Goal: Task Accomplishment & Management: Complete application form

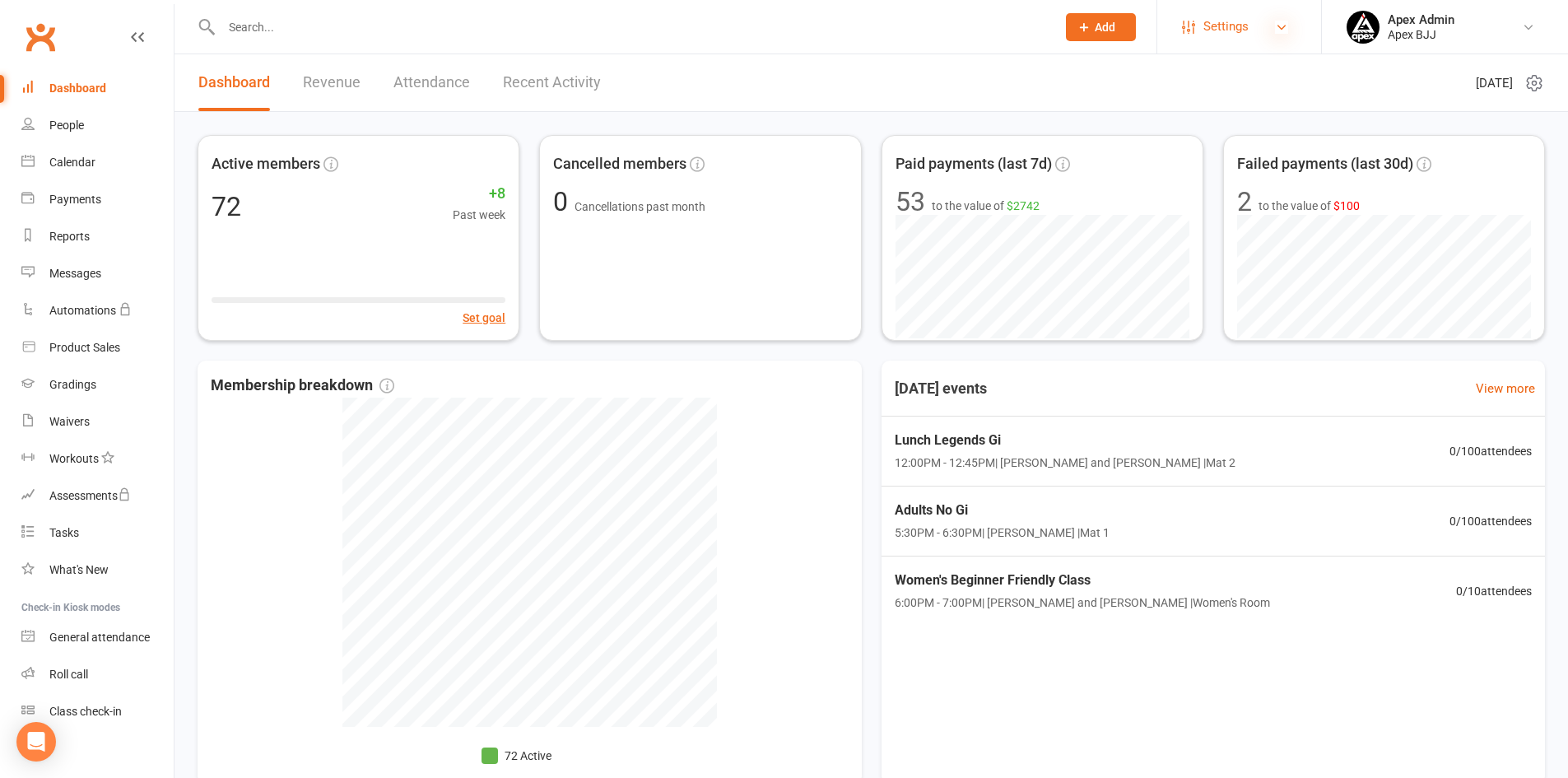
click at [1277, 31] on icon at bounding box center [1281, 26] width 13 height 13
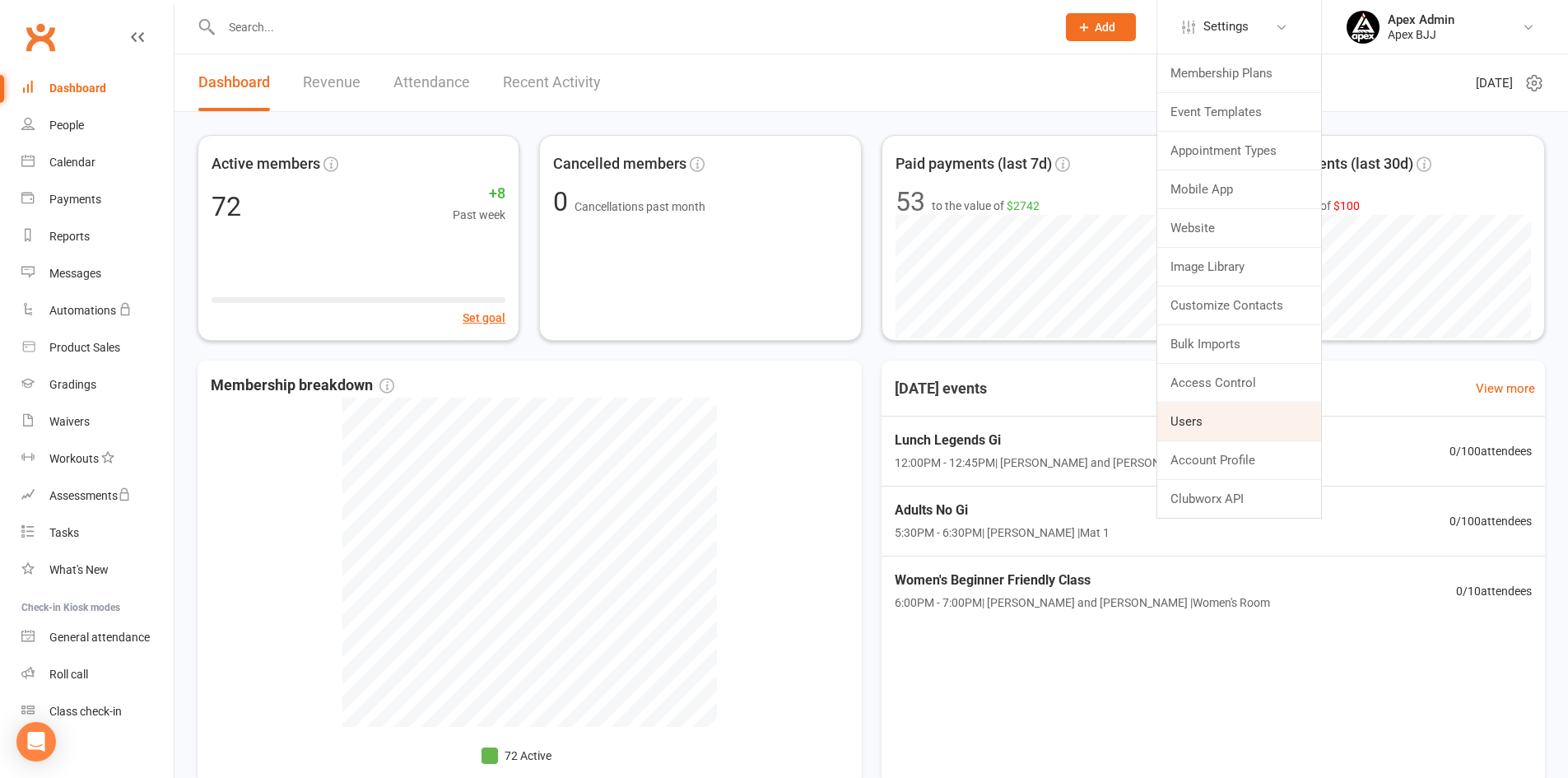
click at [1206, 419] on link "Users" at bounding box center [1239, 421] width 164 height 38
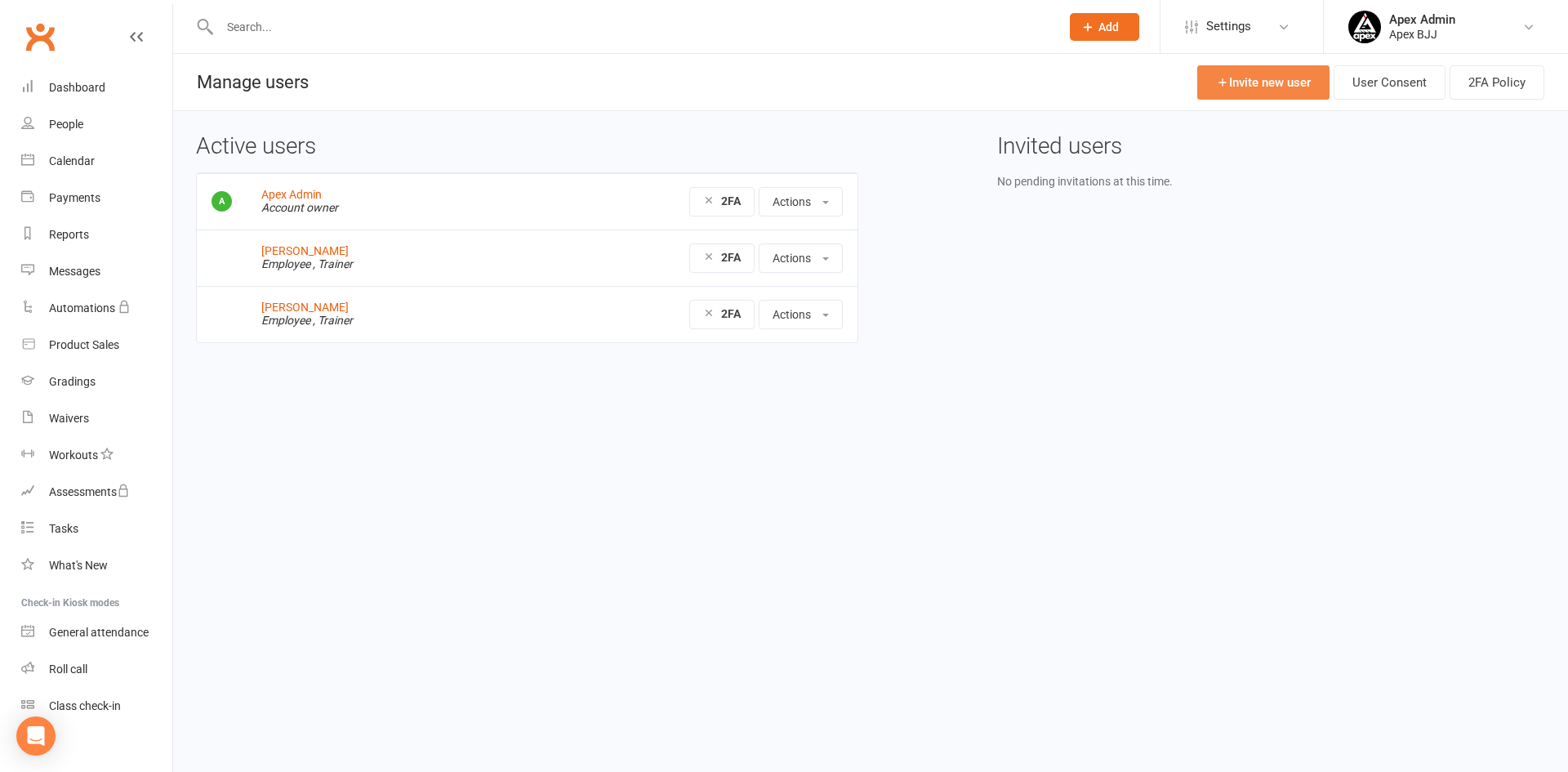
click at [1252, 80] on link "Invite new user" at bounding box center [1263, 82] width 132 height 34
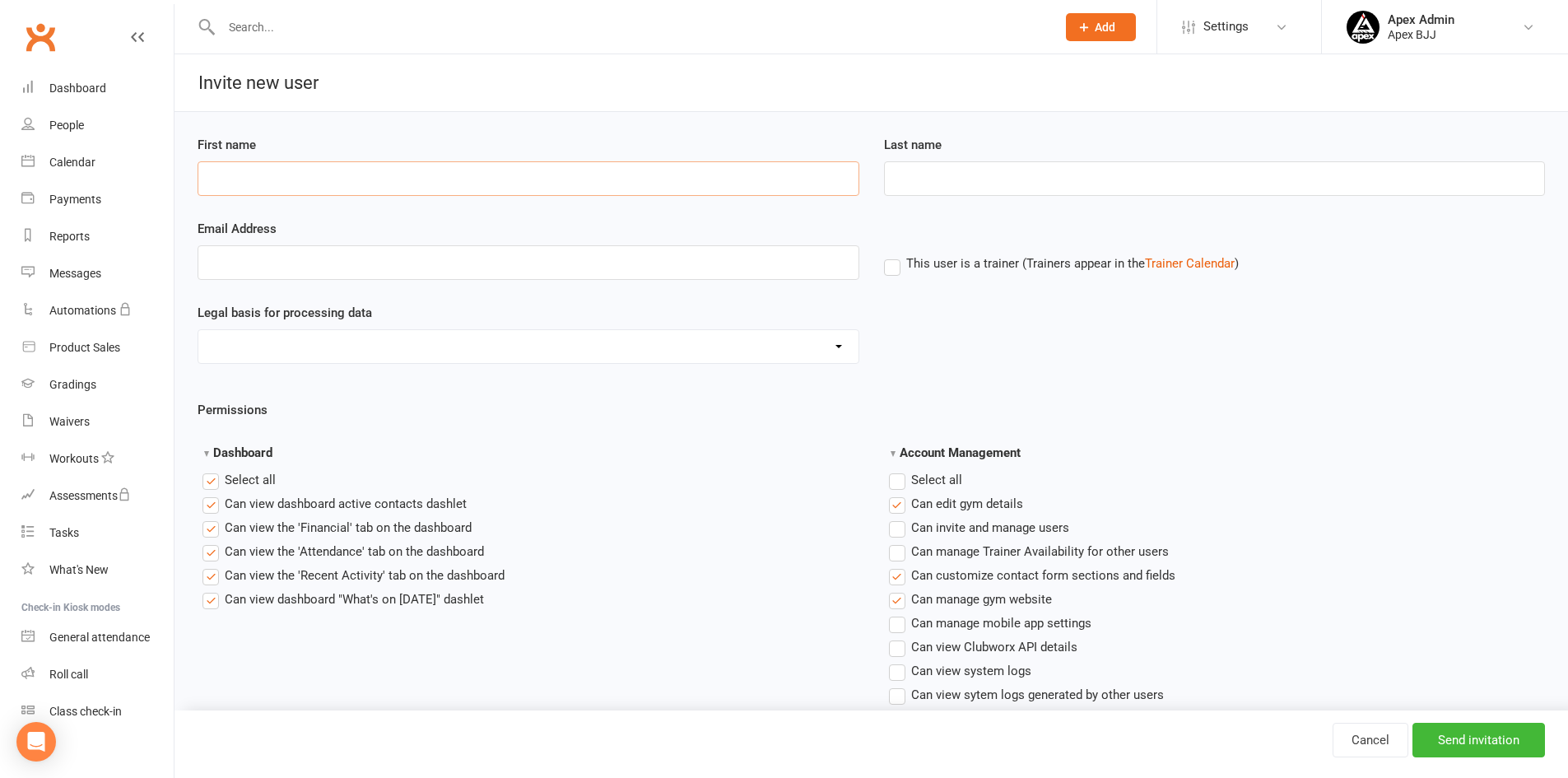
click at [605, 182] on input "First name" at bounding box center [528, 178] width 662 height 34
type input "Pembe"
click at [924, 189] on input "Last name" at bounding box center [1215, 178] width 662 height 34
type input "Hussein"
click at [277, 195] on input "Pembe" at bounding box center [528, 178] width 662 height 34
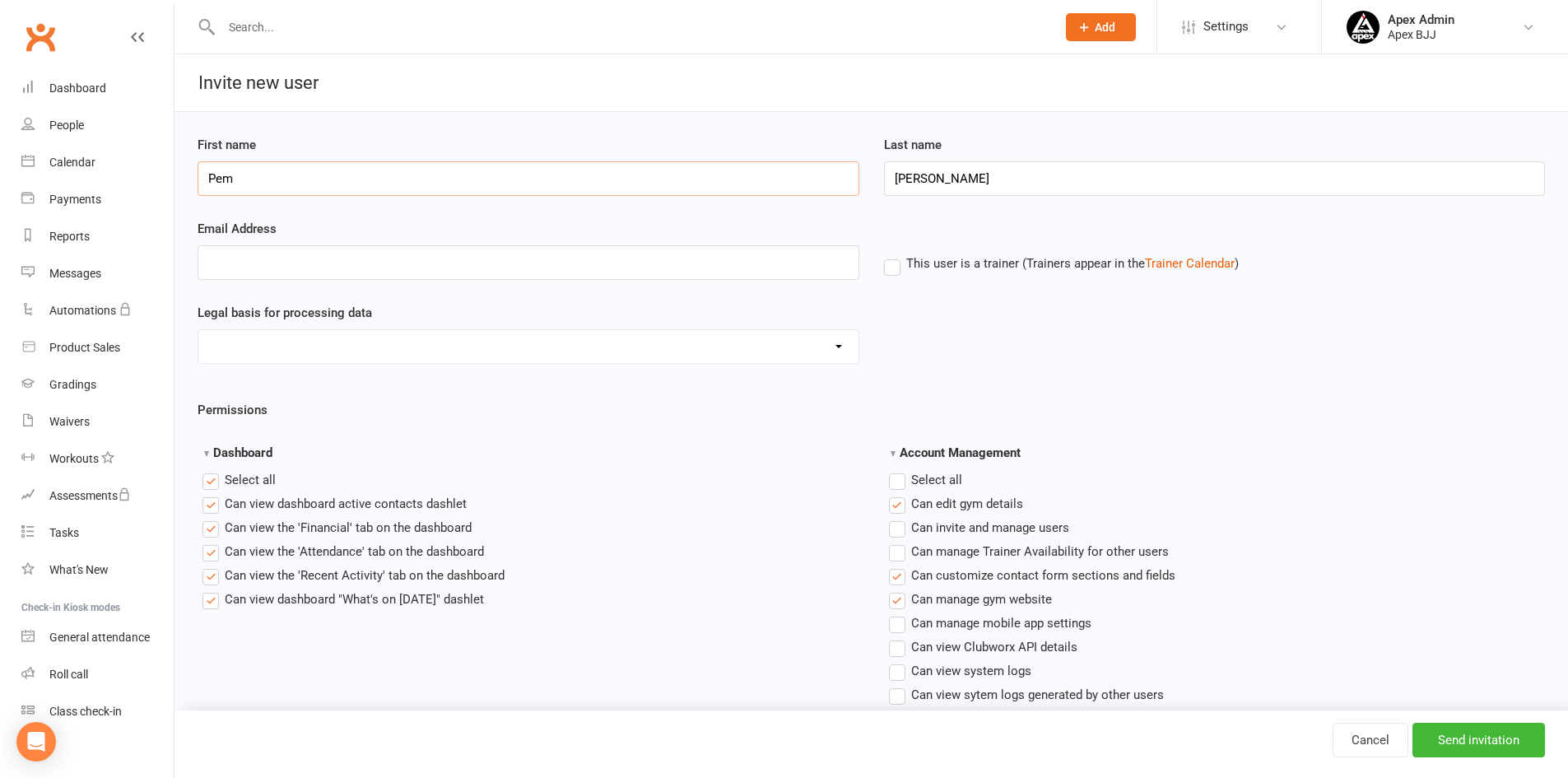
type input "Pem"
click at [282, 268] on input "Email Address" at bounding box center [528, 262] width 662 height 34
type input "Pembehussein@gmail.com"
click at [892, 270] on label "This user is a trainer (Trainers appear in the Trainer Calendar )" at bounding box center [1061, 263] width 355 height 15
click at [892, 254] on input "This user is a trainer (Trainers appear in the Trainer Calendar )" at bounding box center [890, 254] width 11 height 0
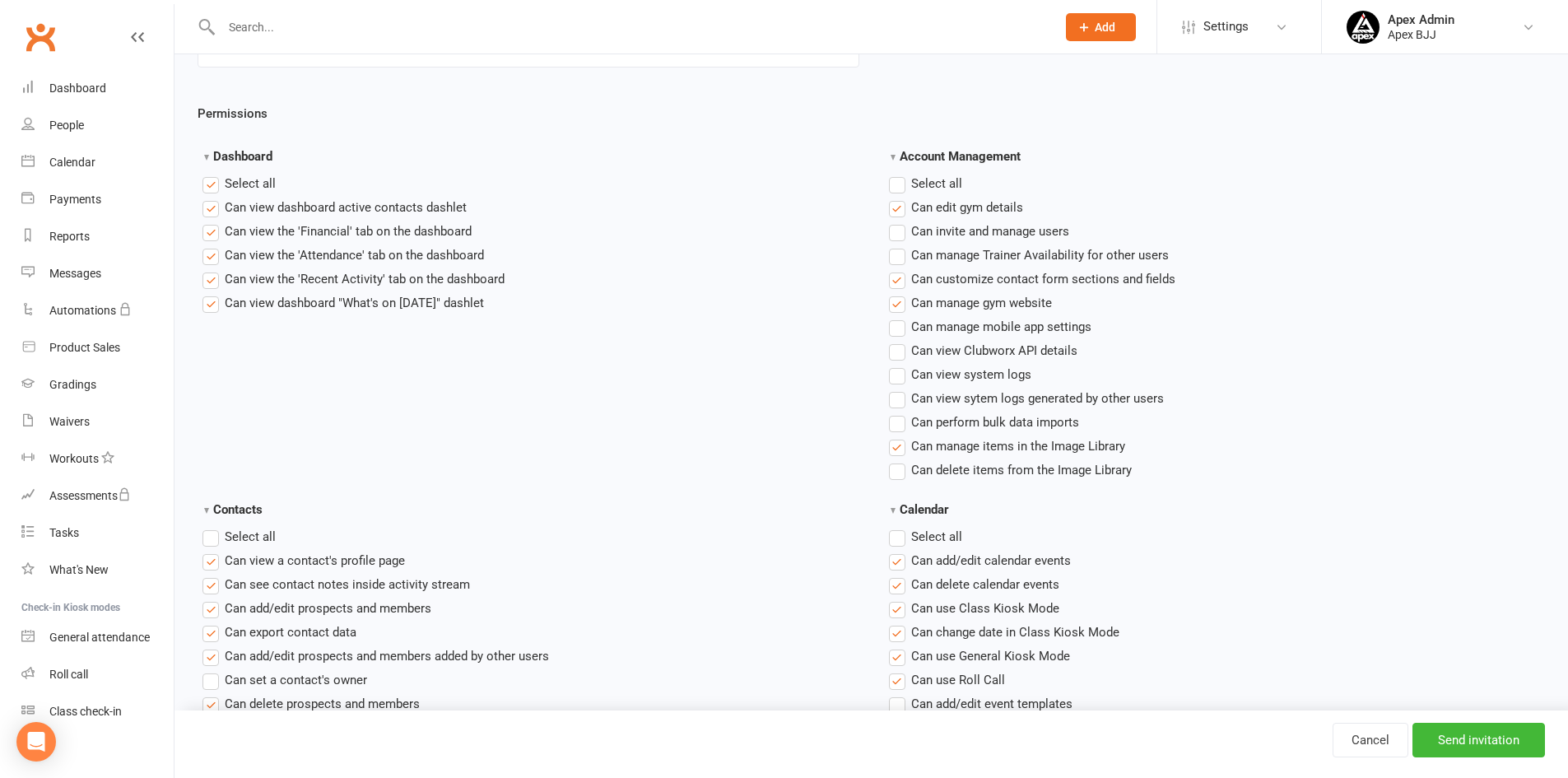
scroll to position [330, 0]
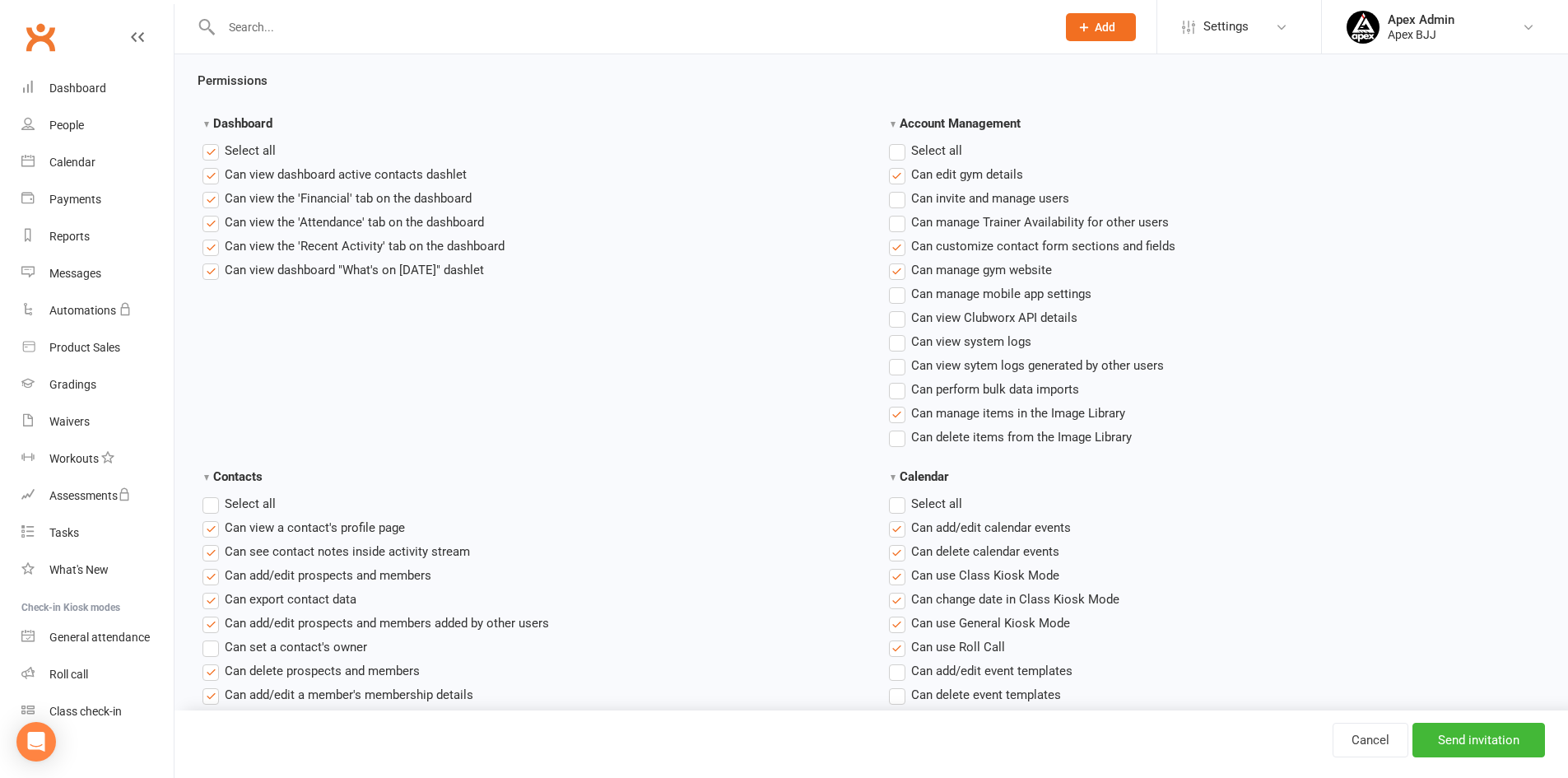
click at [214, 154] on label "Select all" at bounding box center [239, 151] width 73 height 19
click at [213, 141] on input "Dashboard" at bounding box center [208, 141] width 11 height 0
click at [901, 153] on label "Select all" at bounding box center [925, 151] width 73 height 19
click at [899, 141] on input "Account Management" at bounding box center [894, 141] width 11 height 0
click at [901, 153] on label "Select all" at bounding box center [925, 151] width 73 height 19
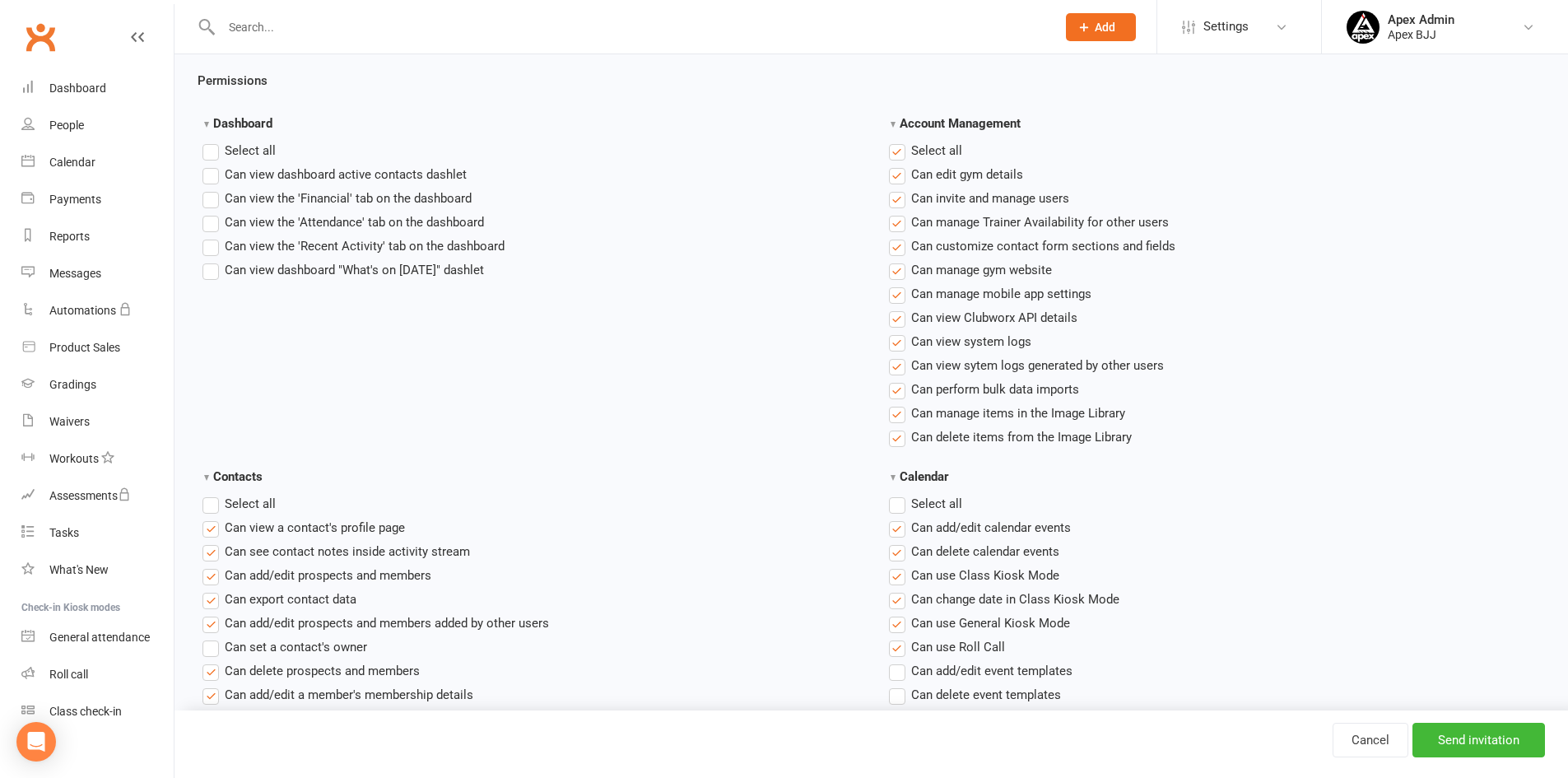
click at [899, 141] on input "Account Management" at bounding box center [894, 141] width 11 height 0
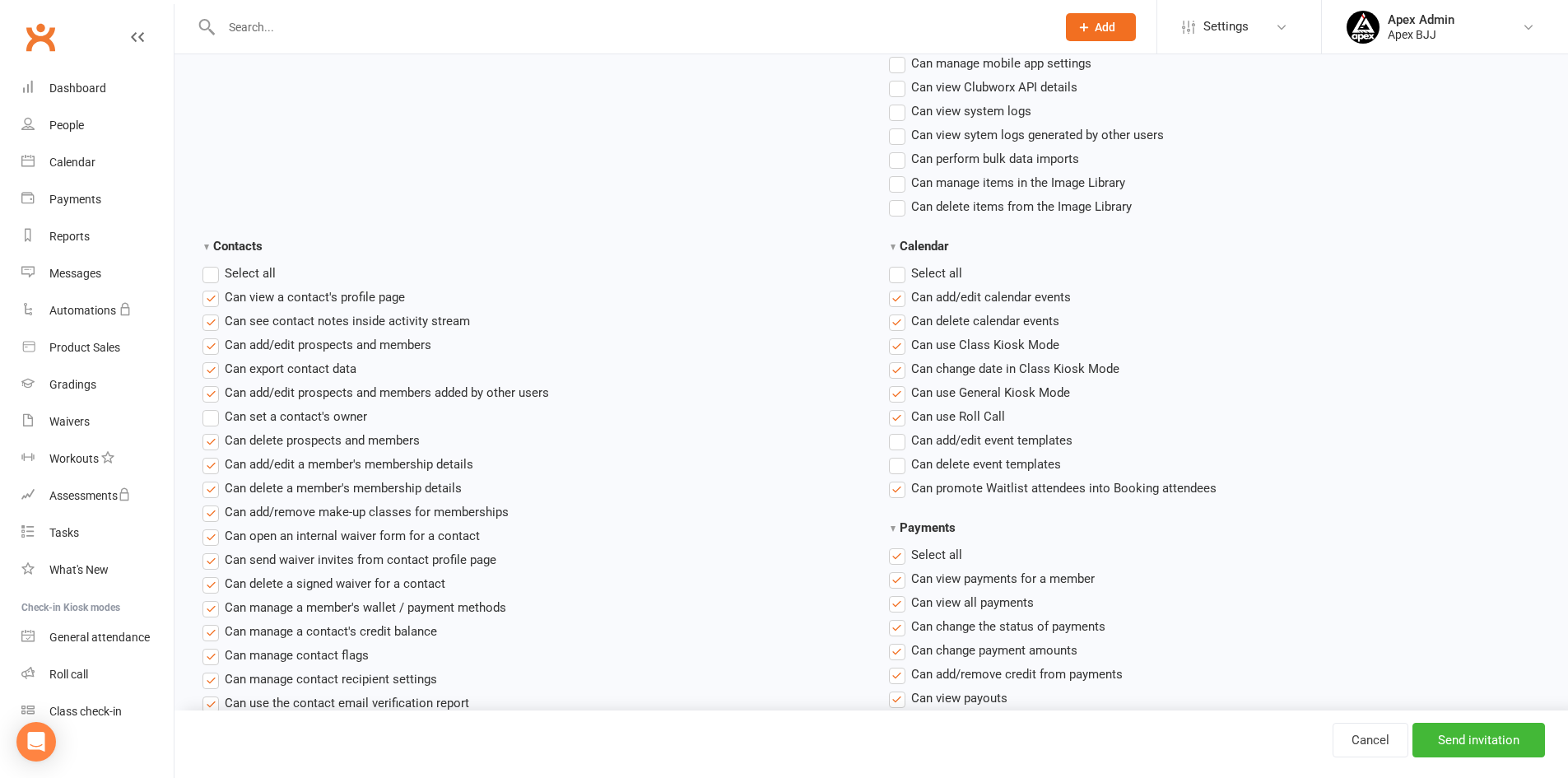
scroll to position [576, 0]
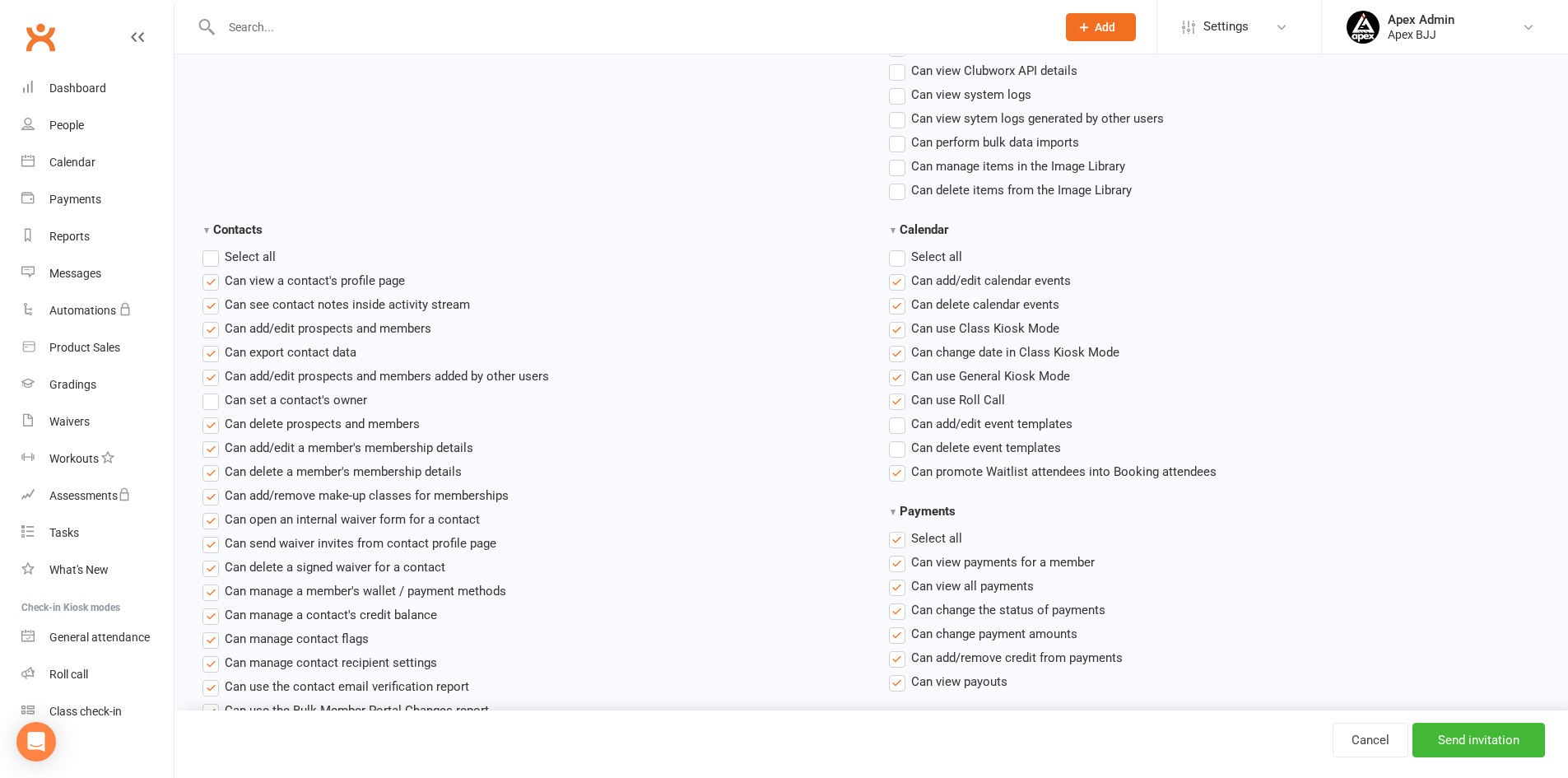
click at [893, 256] on label "Select all" at bounding box center [925, 256] width 73 height 19
click at [893, 247] on input "Calendar" at bounding box center [894, 247] width 11 height 0
click at [894, 256] on label "Select all" at bounding box center [925, 256] width 73 height 19
click at [894, 247] on input "Calendar" at bounding box center [894, 247] width 11 height 0
click at [211, 269] on ul "Select all Can view a contact's profile page Can see contact notes inside activ…" at bounding box center [531, 531] width 657 height 569
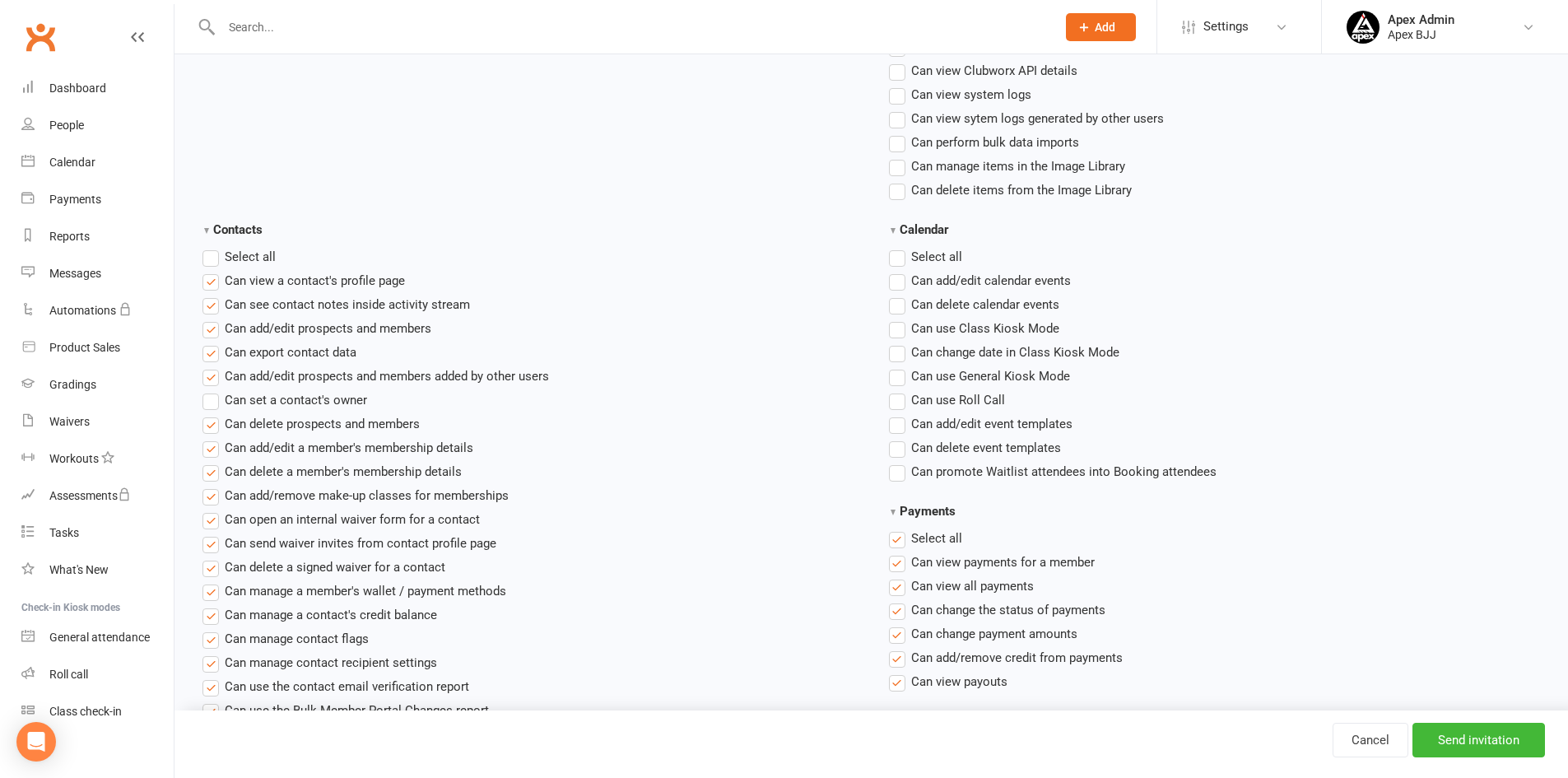
click at [211, 263] on label "Select all" at bounding box center [239, 256] width 73 height 19
click at [211, 247] on input "Contacts" at bounding box center [208, 247] width 11 height 0
click at [211, 263] on label "Select all" at bounding box center [239, 256] width 73 height 19
click at [211, 247] on input "Contacts" at bounding box center [208, 247] width 11 height 0
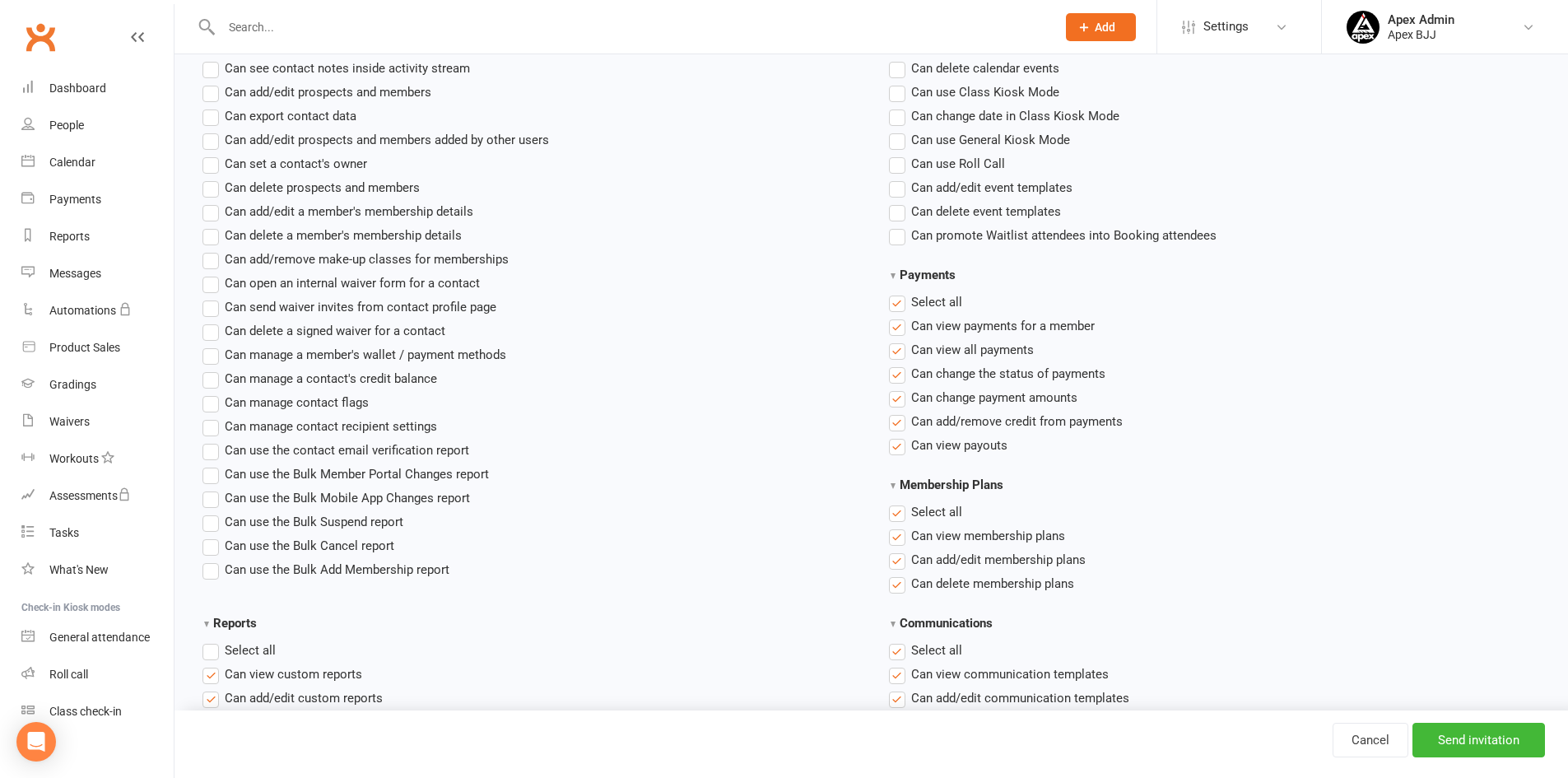
scroll to position [823, 0]
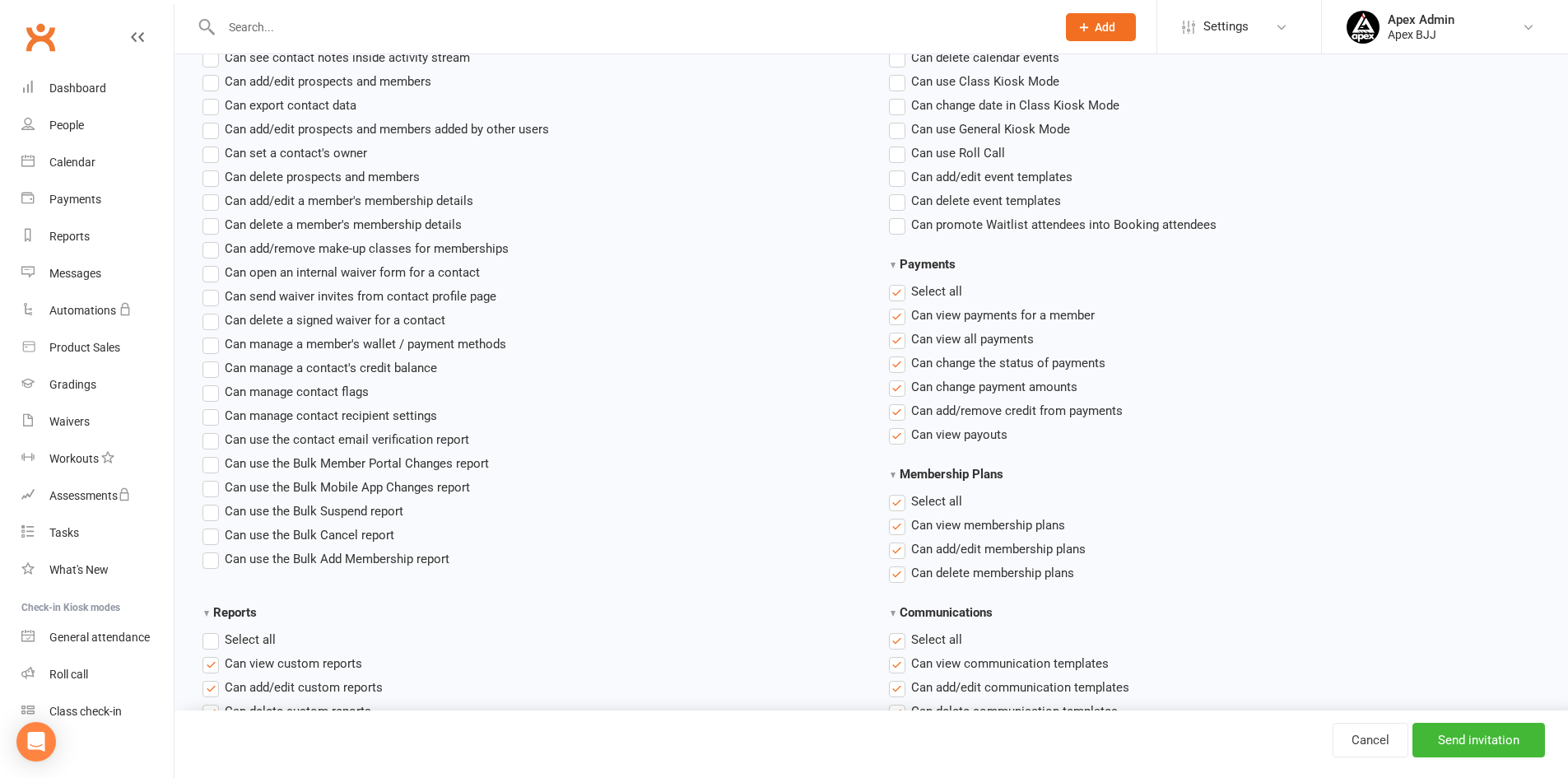
click at [893, 297] on label "Select all" at bounding box center [925, 292] width 73 height 19
click at [893, 282] on input "Payments" at bounding box center [894, 282] width 11 height 0
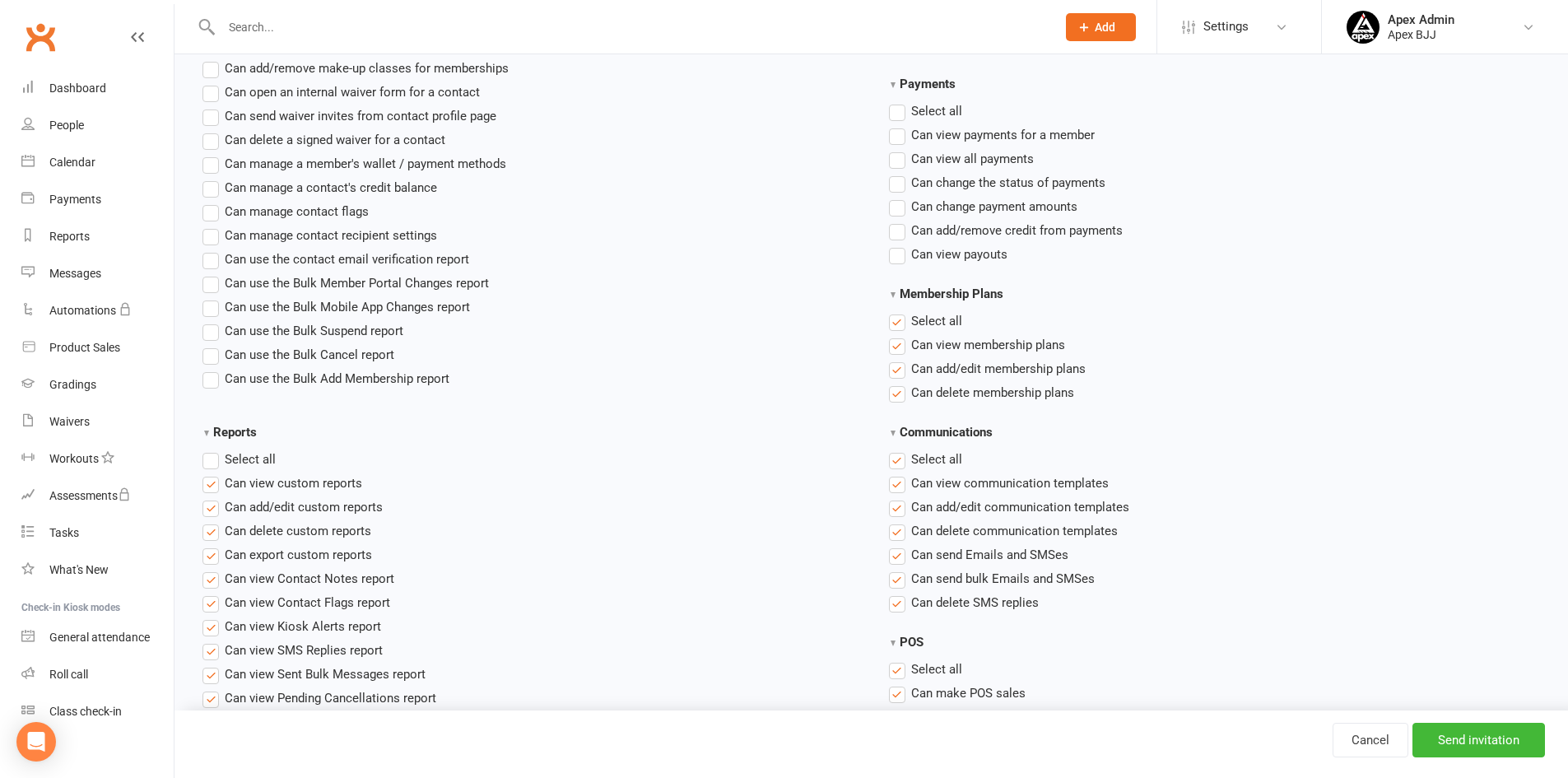
scroll to position [1071, 0]
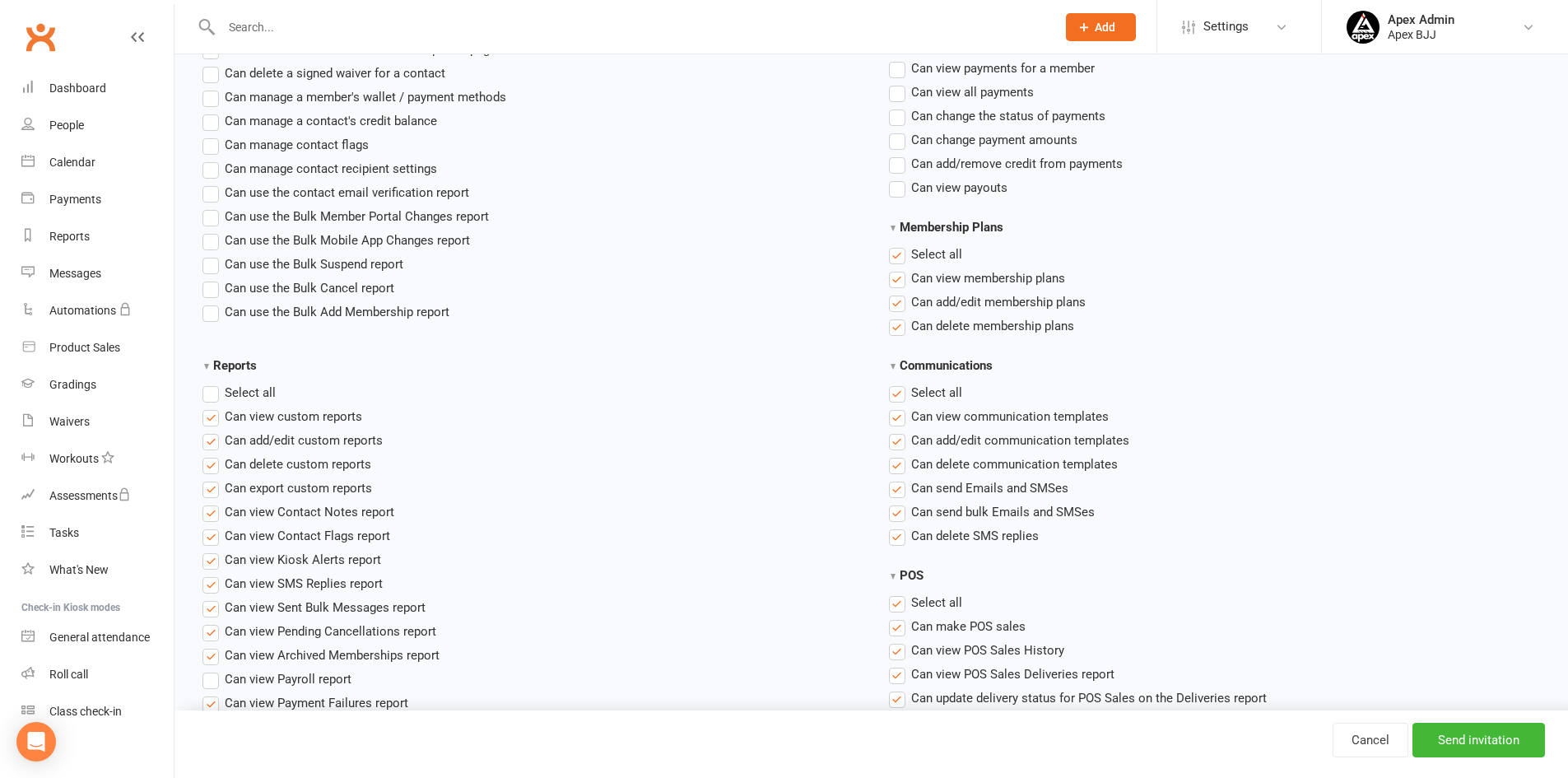
click at [896, 257] on label "Select all" at bounding box center [925, 255] width 73 height 19
click at [896, 245] on input "Membership Plans" at bounding box center [894, 245] width 11 height 0
click at [210, 393] on label "Select all" at bounding box center [239, 392] width 73 height 19
click at [210, 382] on input "Reports" at bounding box center [208, 382] width 11 height 0
click at [210, 393] on label "Select all" at bounding box center [239, 392] width 73 height 19
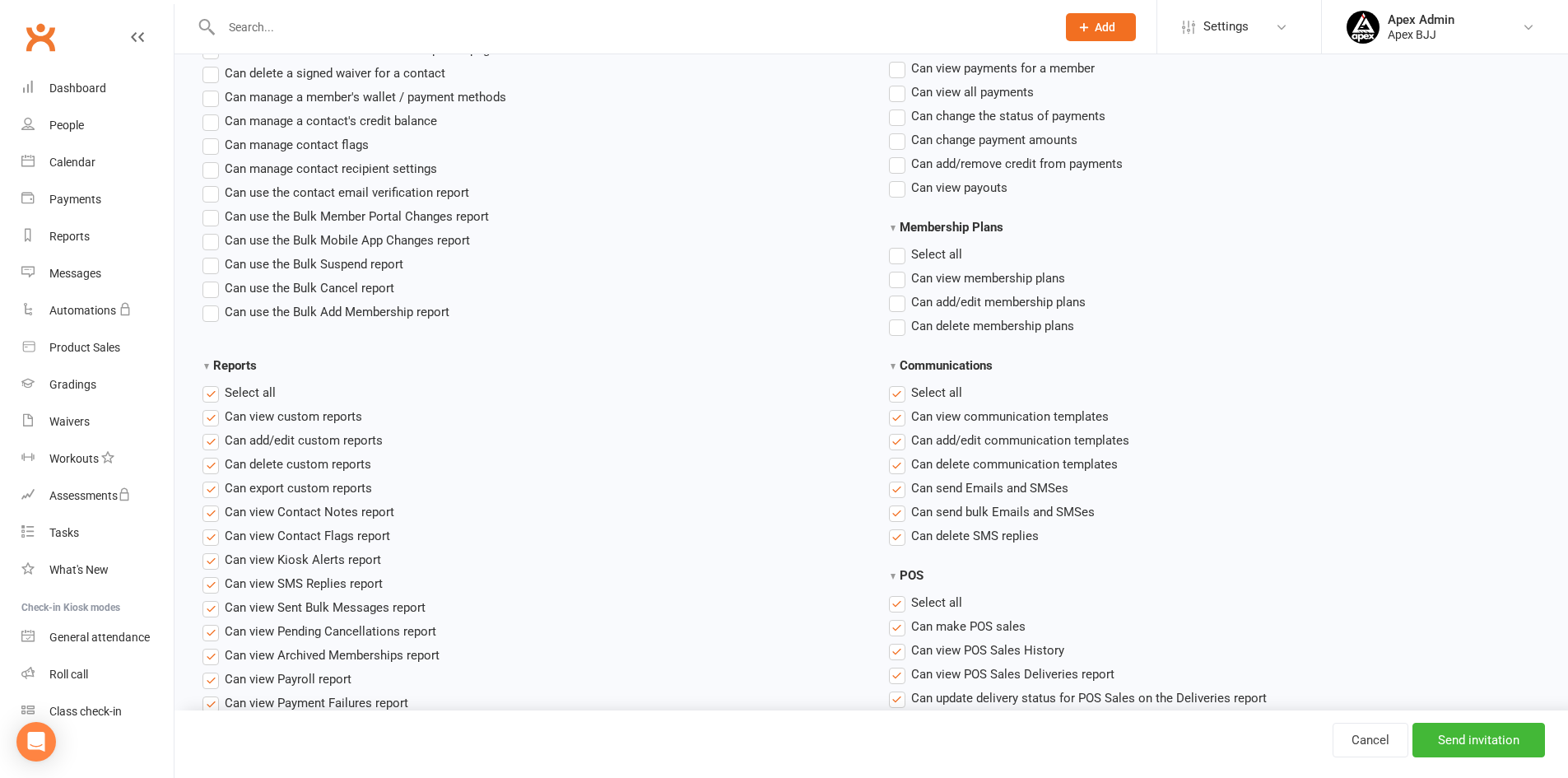
click at [210, 382] on input "Reports" at bounding box center [208, 382] width 11 height 0
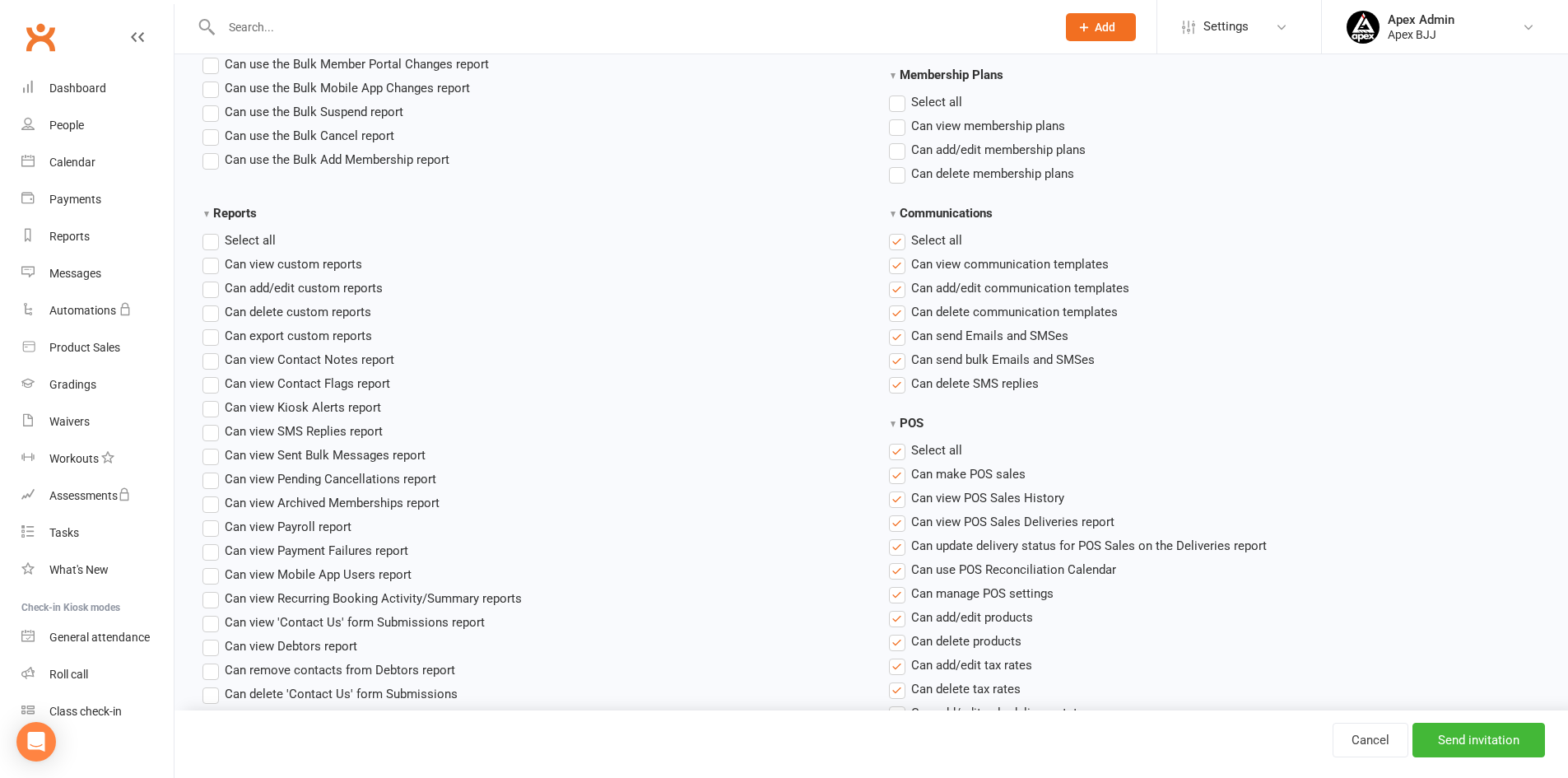
scroll to position [1235, 0]
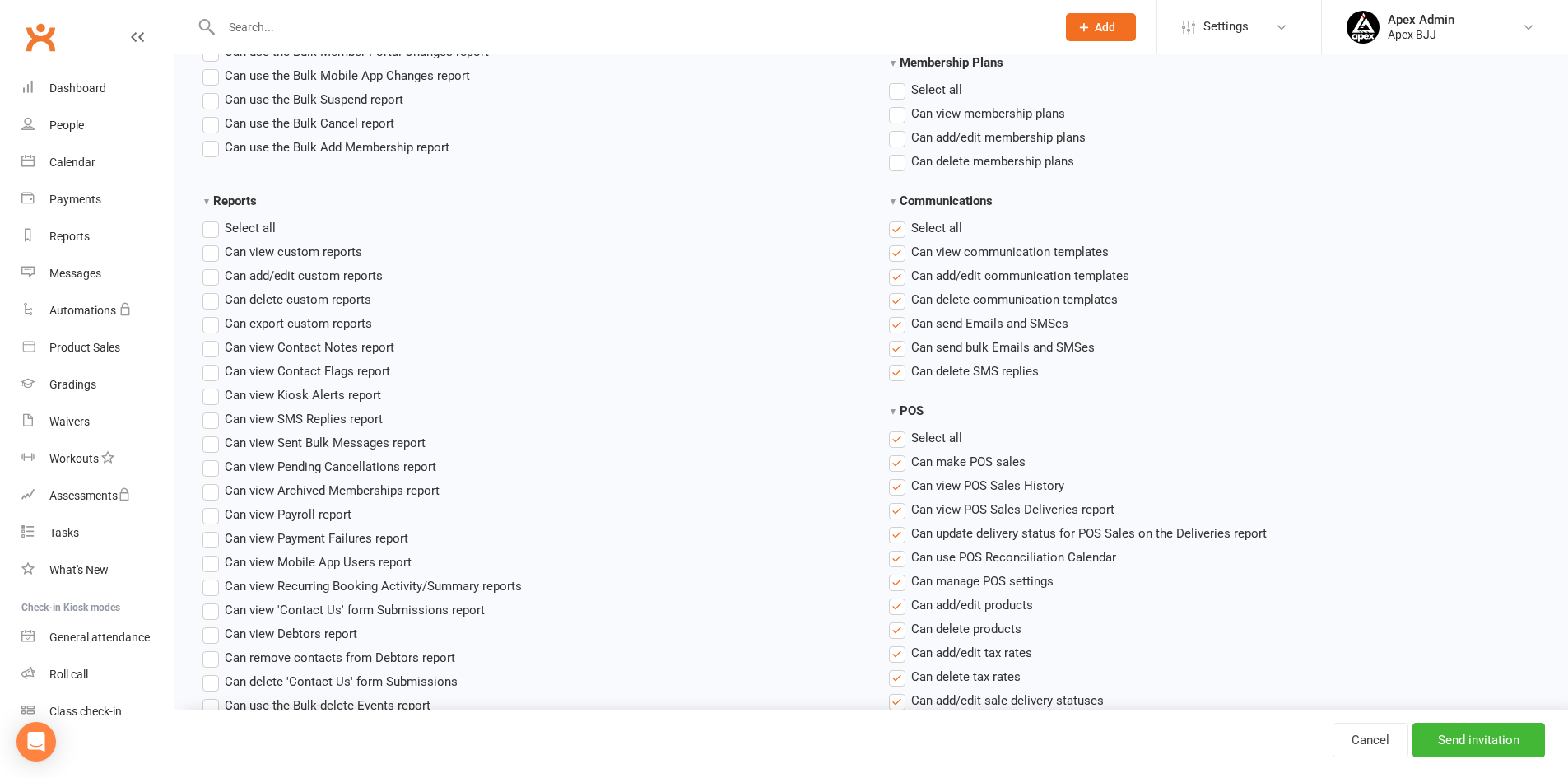
click at [901, 230] on label "Select all" at bounding box center [925, 228] width 73 height 19
click at [899, 219] on input "Communications" at bounding box center [894, 219] width 11 height 0
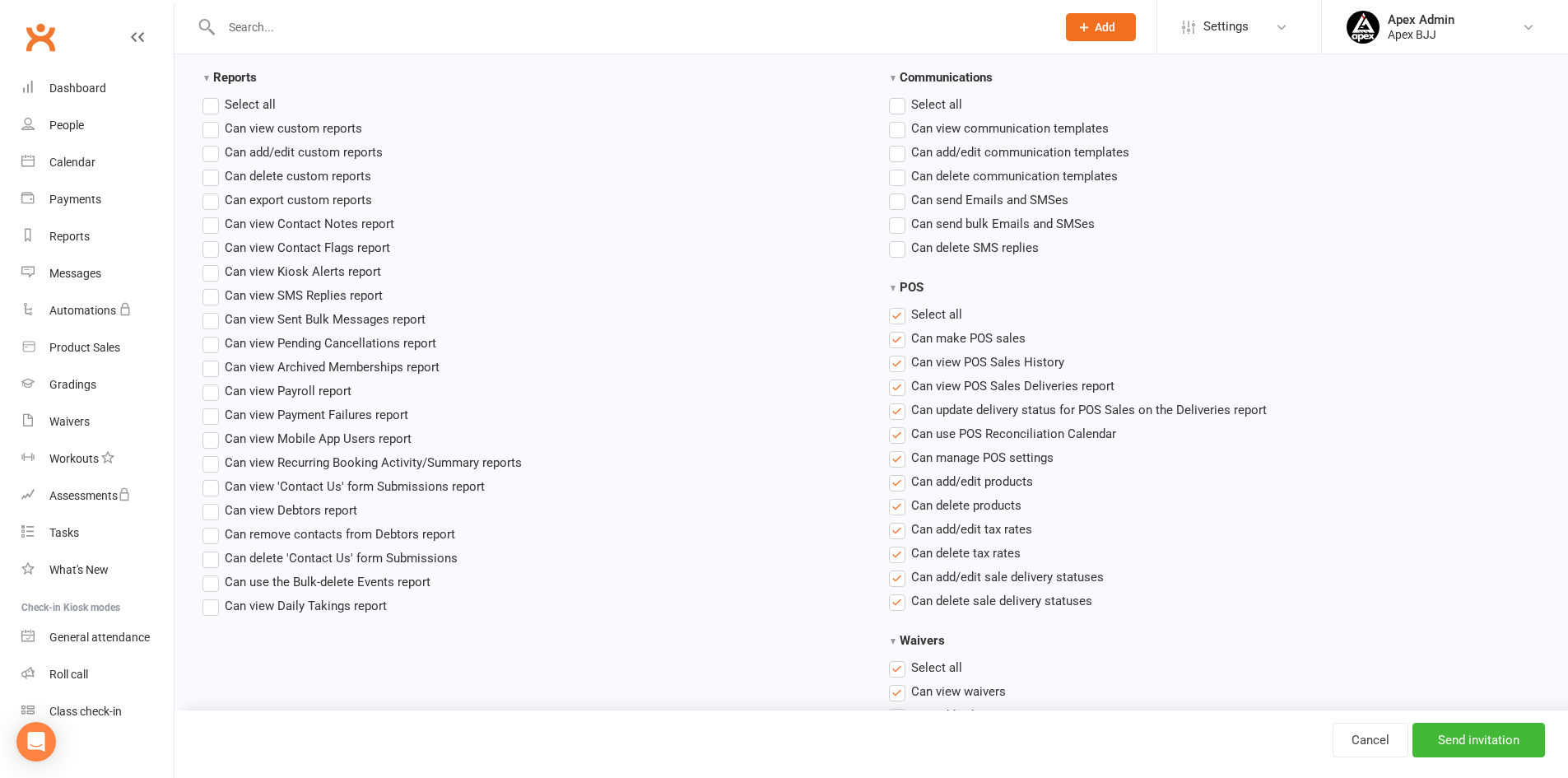
scroll to position [1399, 0]
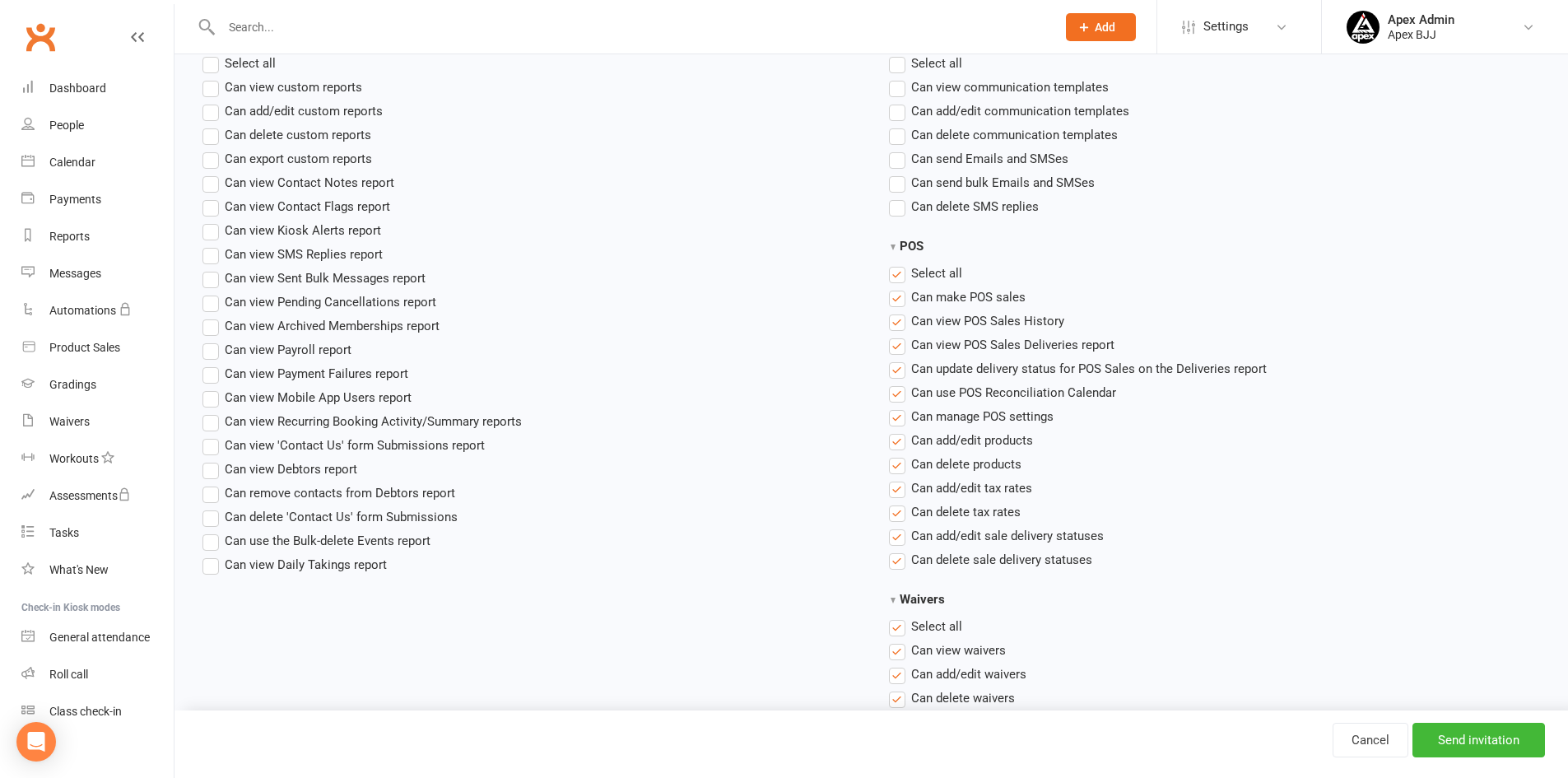
click at [898, 270] on label "Select all" at bounding box center [925, 273] width 73 height 19
click at [898, 263] on input "POS" at bounding box center [894, 263] width 11 height 0
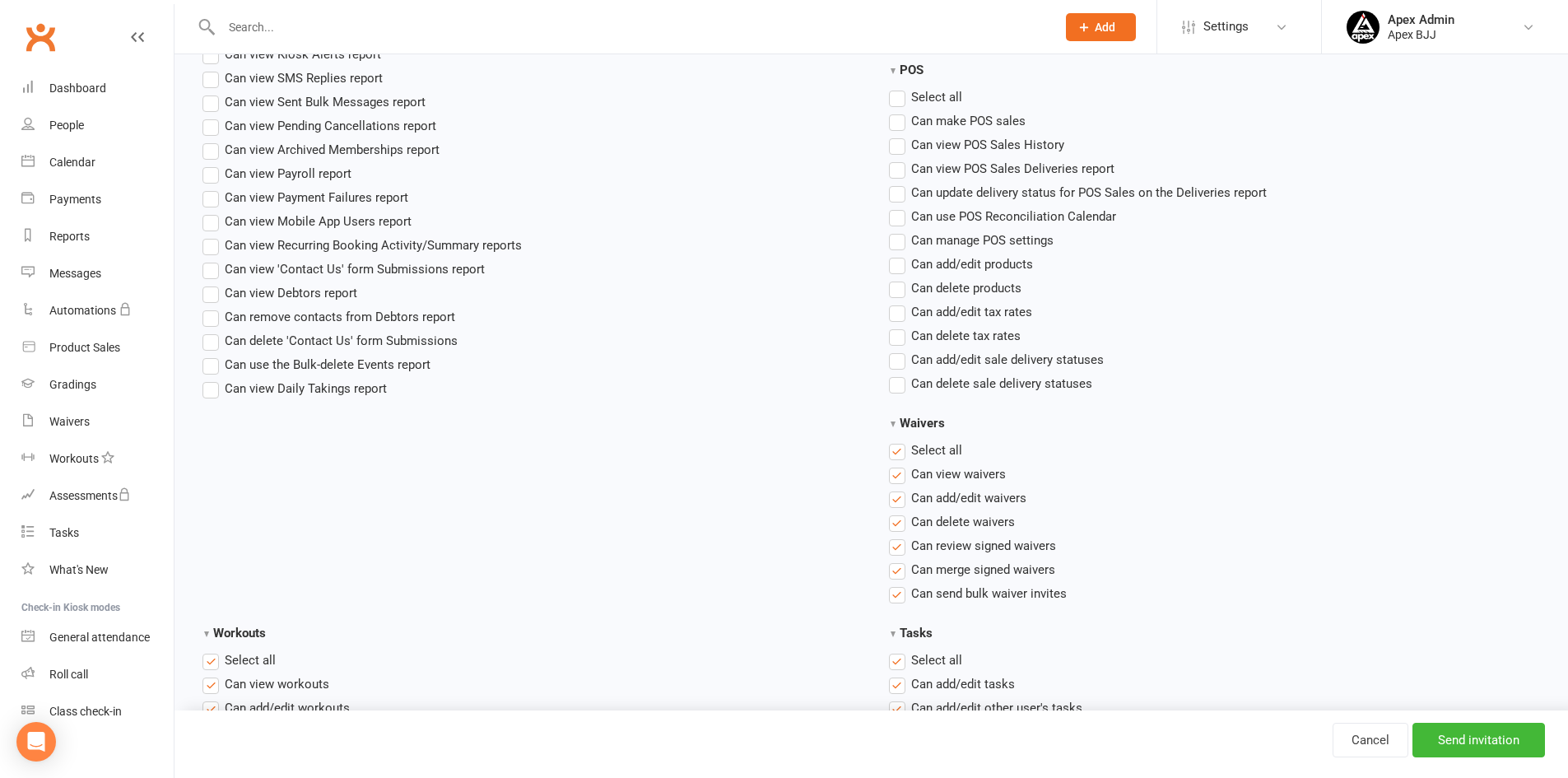
scroll to position [1647, 0]
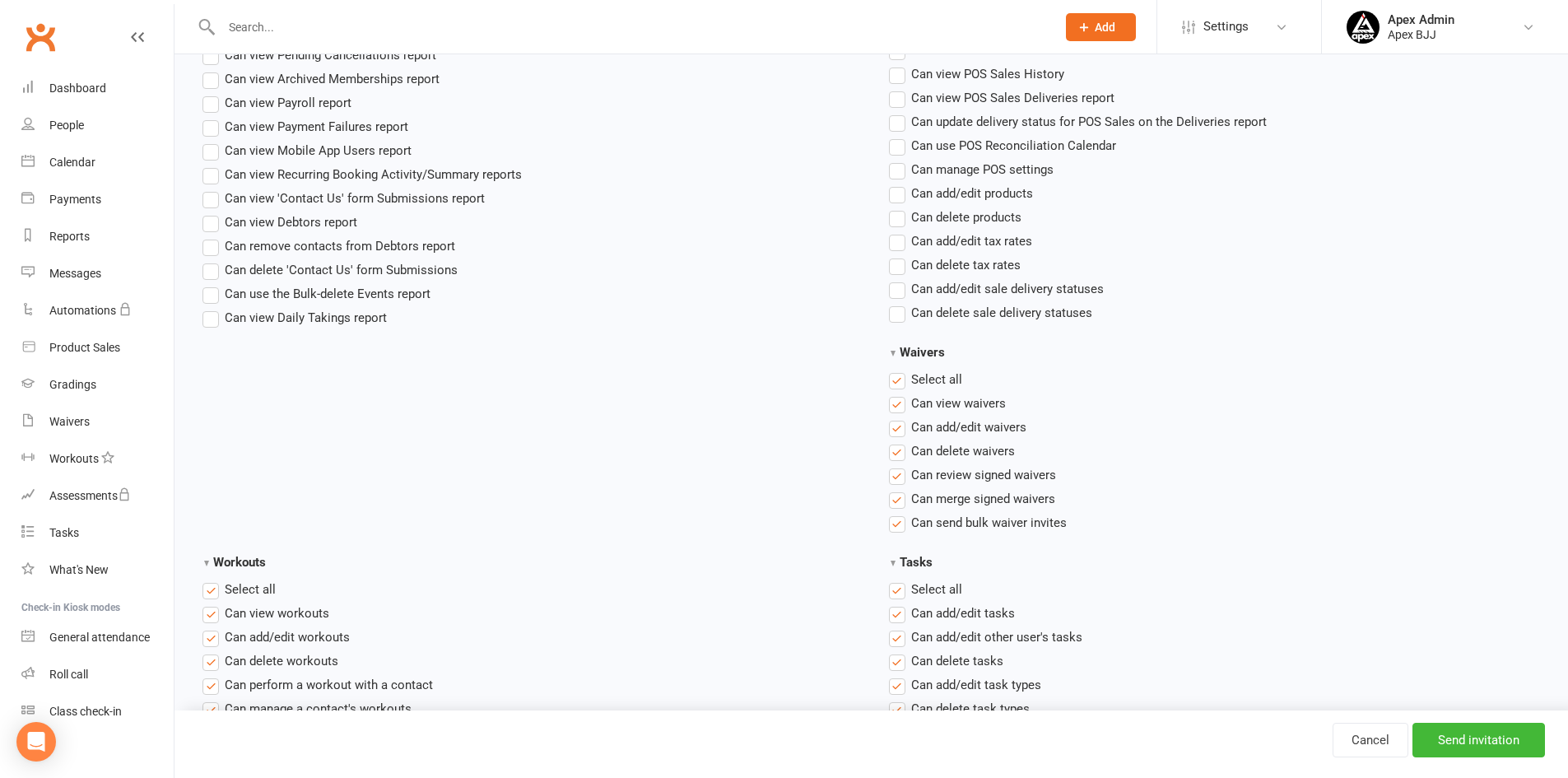
click at [902, 379] on label "Select all" at bounding box center [925, 380] width 73 height 19
click at [899, 370] on input "Waivers" at bounding box center [894, 370] width 11 height 0
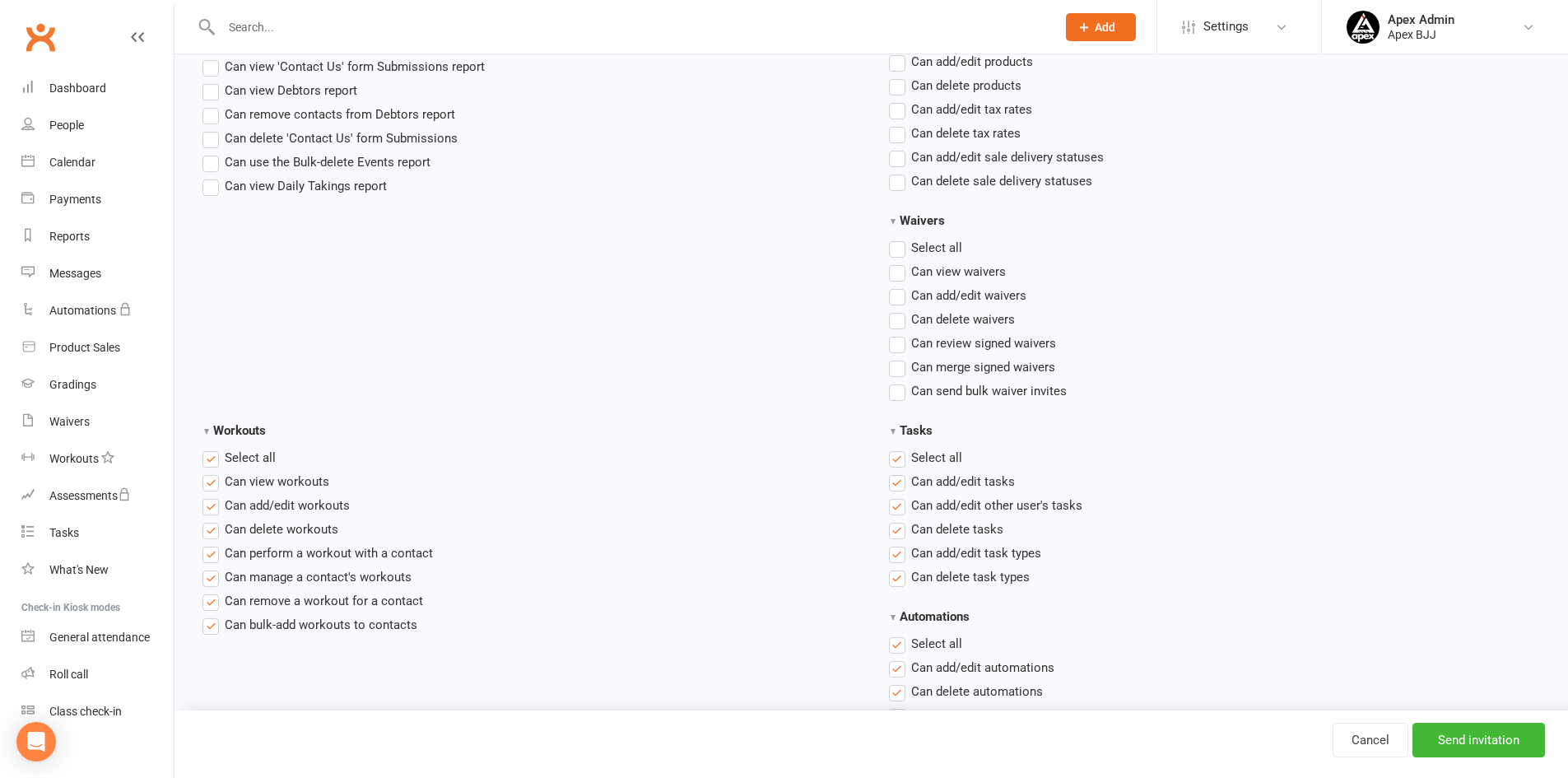
scroll to position [1812, 0]
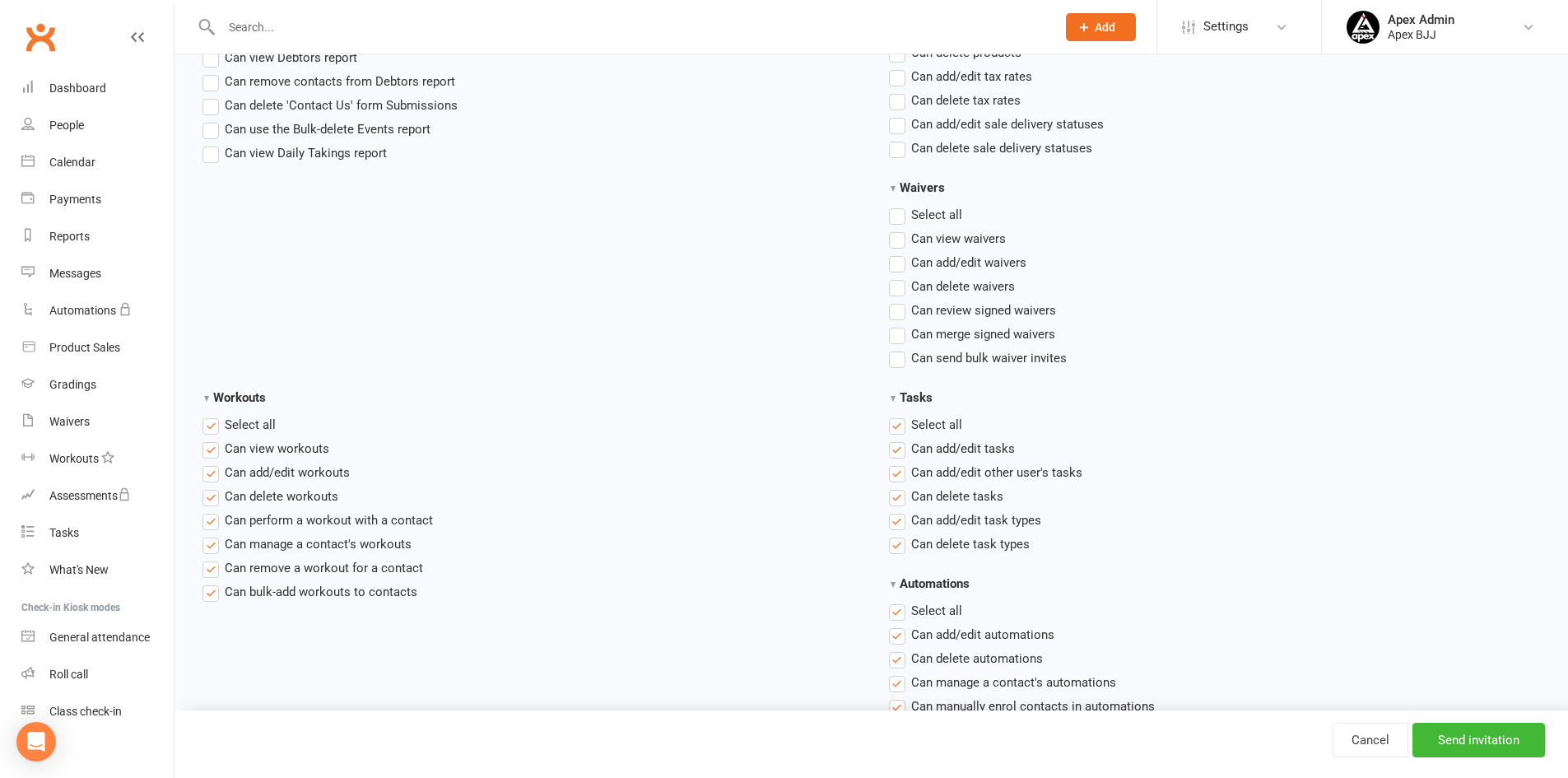
click at [898, 425] on label "Select all" at bounding box center [925, 425] width 73 height 19
click at [898, 415] on input "Tasks" at bounding box center [894, 415] width 11 height 0
click at [215, 430] on label "Select all" at bounding box center [239, 425] width 73 height 19
click at [213, 415] on input "Workouts" at bounding box center [208, 415] width 11 height 0
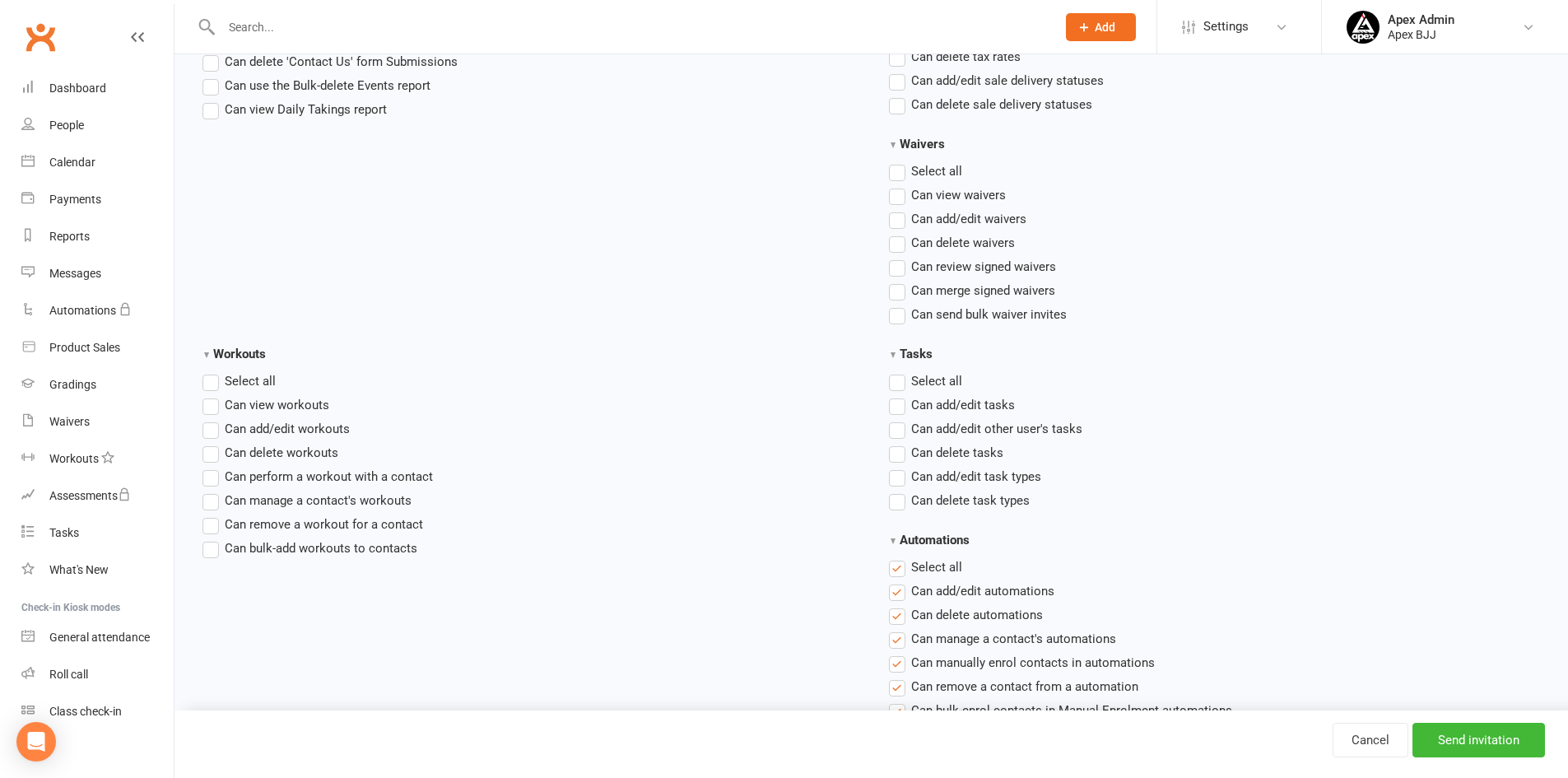
scroll to position [1976, 0]
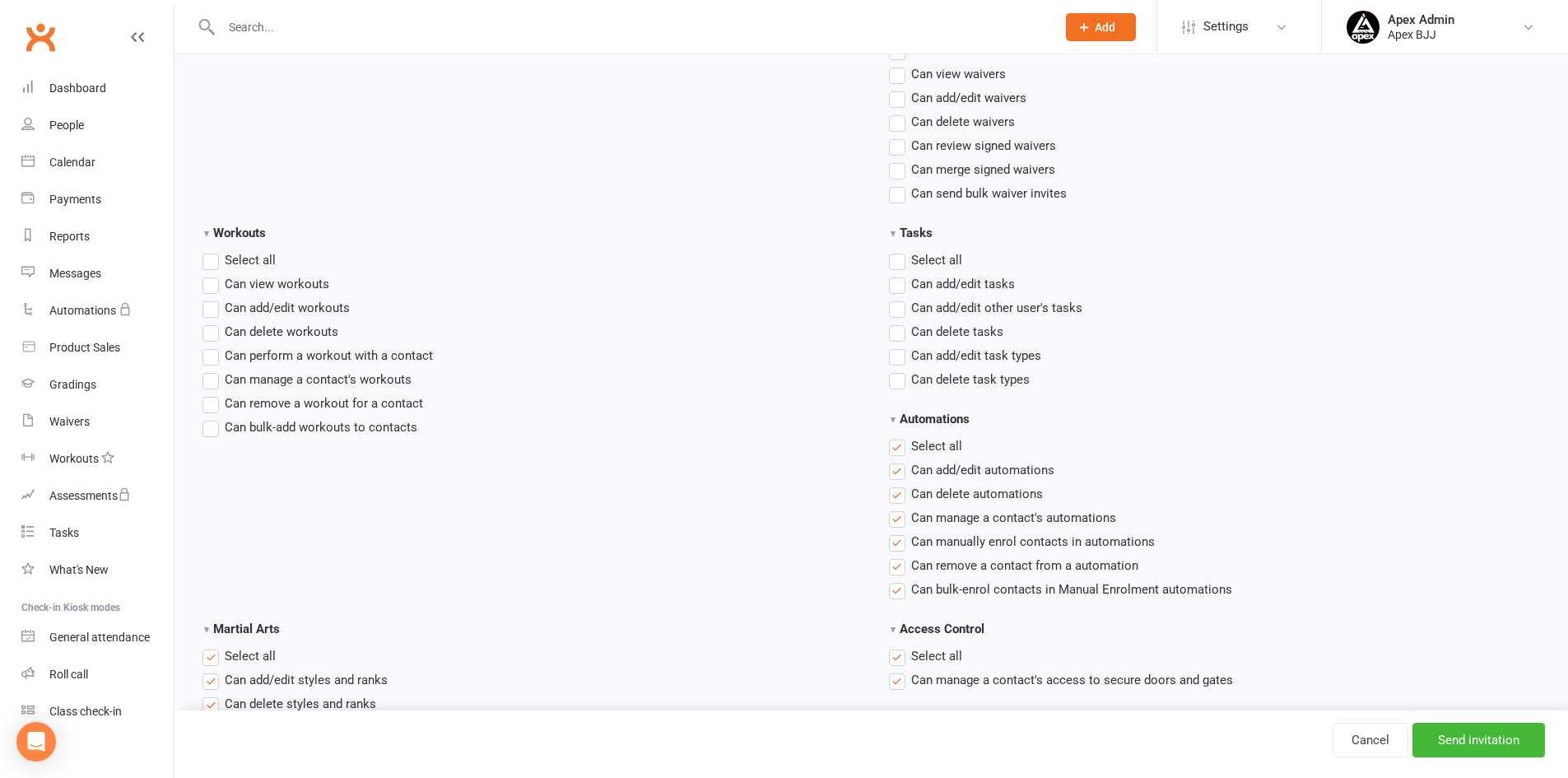
click at [897, 445] on label "Select all" at bounding box center [925, 446] width 73 height 19
click at [897, 436] on input "Automations" at bounding box center [894, 436] width 11 height 0
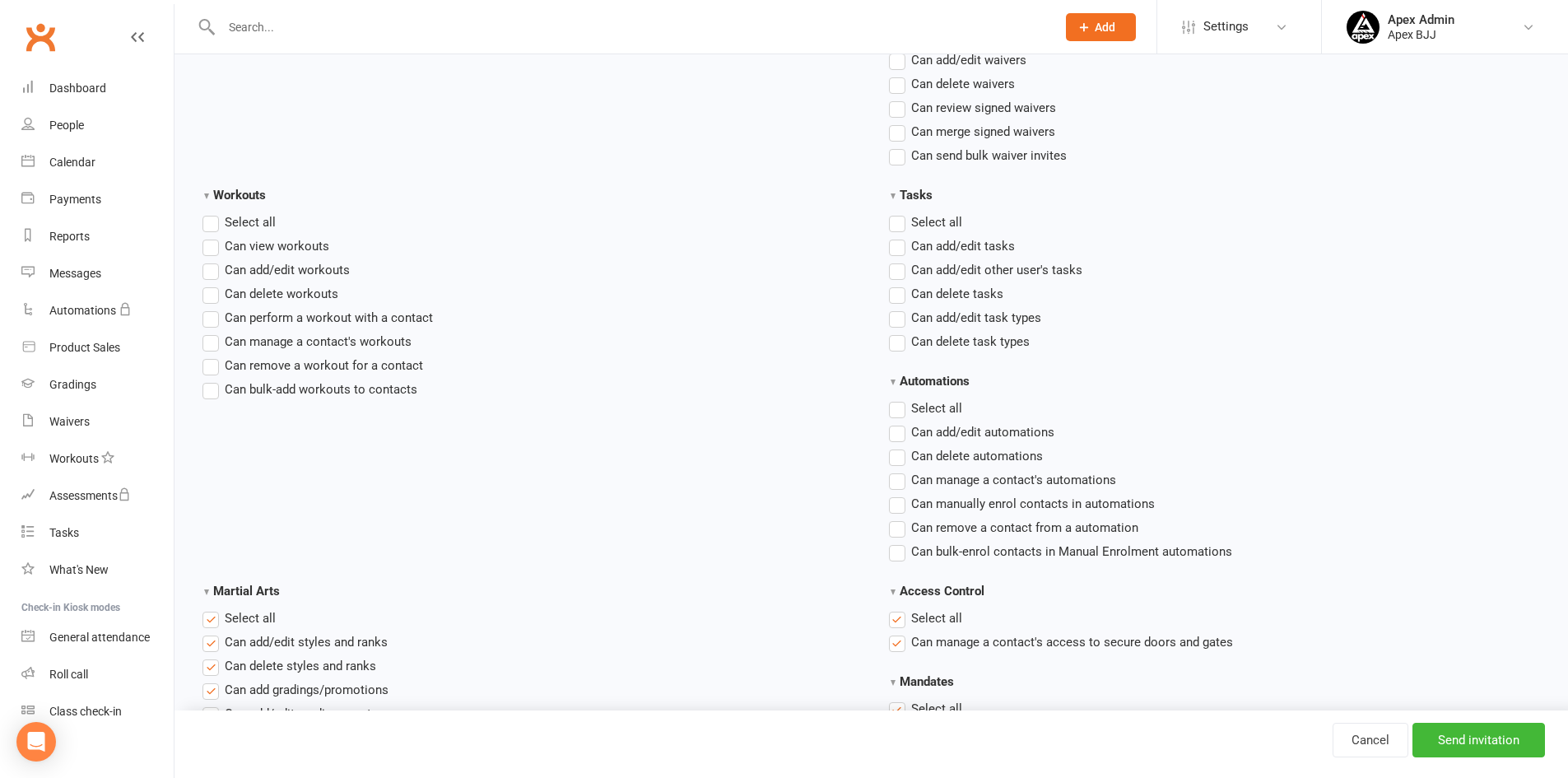
scroll to position [2223, 0]
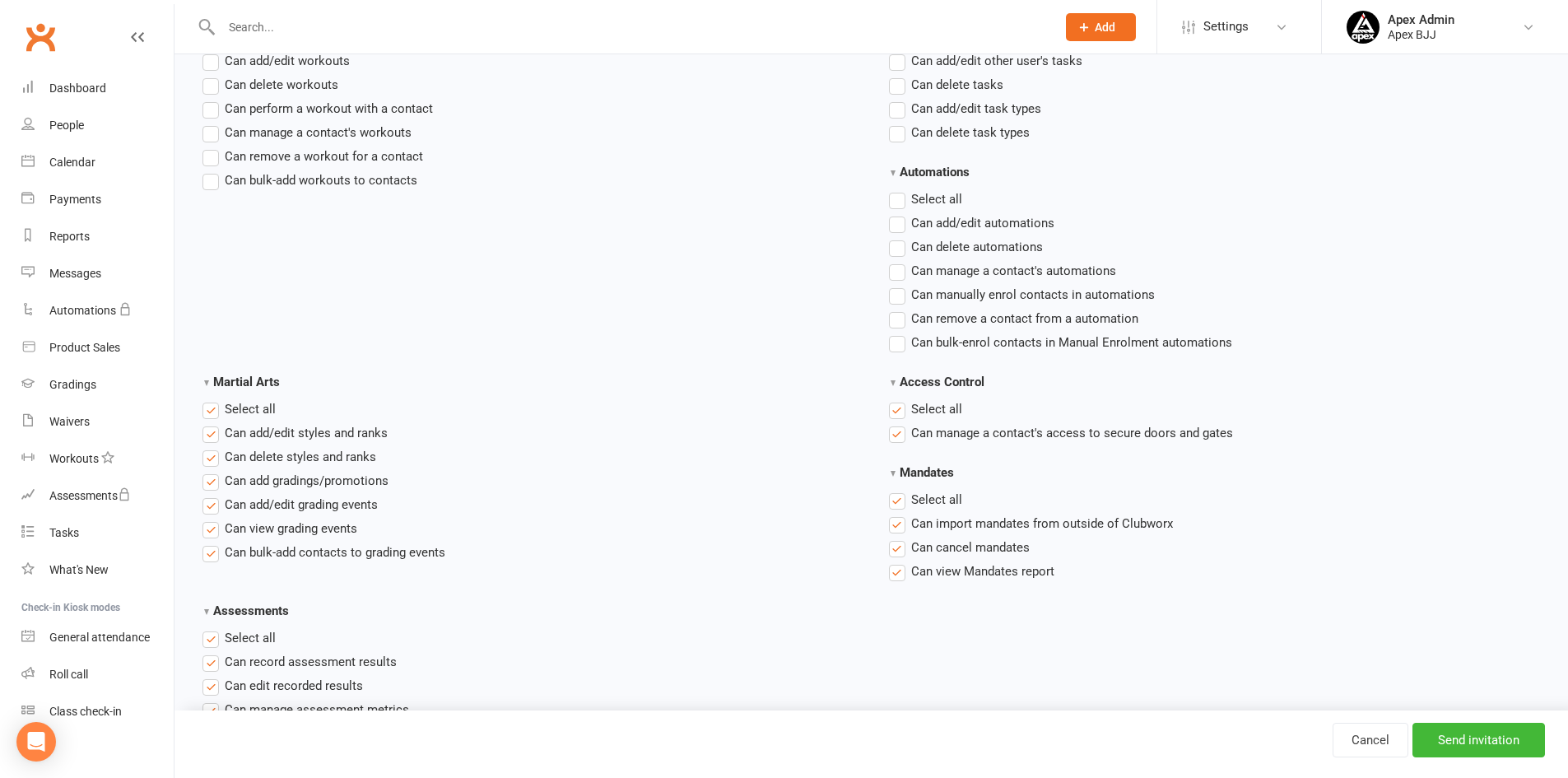
click at [897, 412] on label "Select all" at bounding box center [925, 409] width 73 height 19
click at [897, 399] on input "Access Control" at bounding box center [894, 399] width 11 height 0
click at [894, 498] on label "Select all" at bounding box center [925, 500] width 73 height 19
click at [894, 490] on input "Mandates" at bounding box center [894, 490] width 11 height 0
click at [207, 411] on label "Select all" at bounding box center [239, 409] width 73 height 19
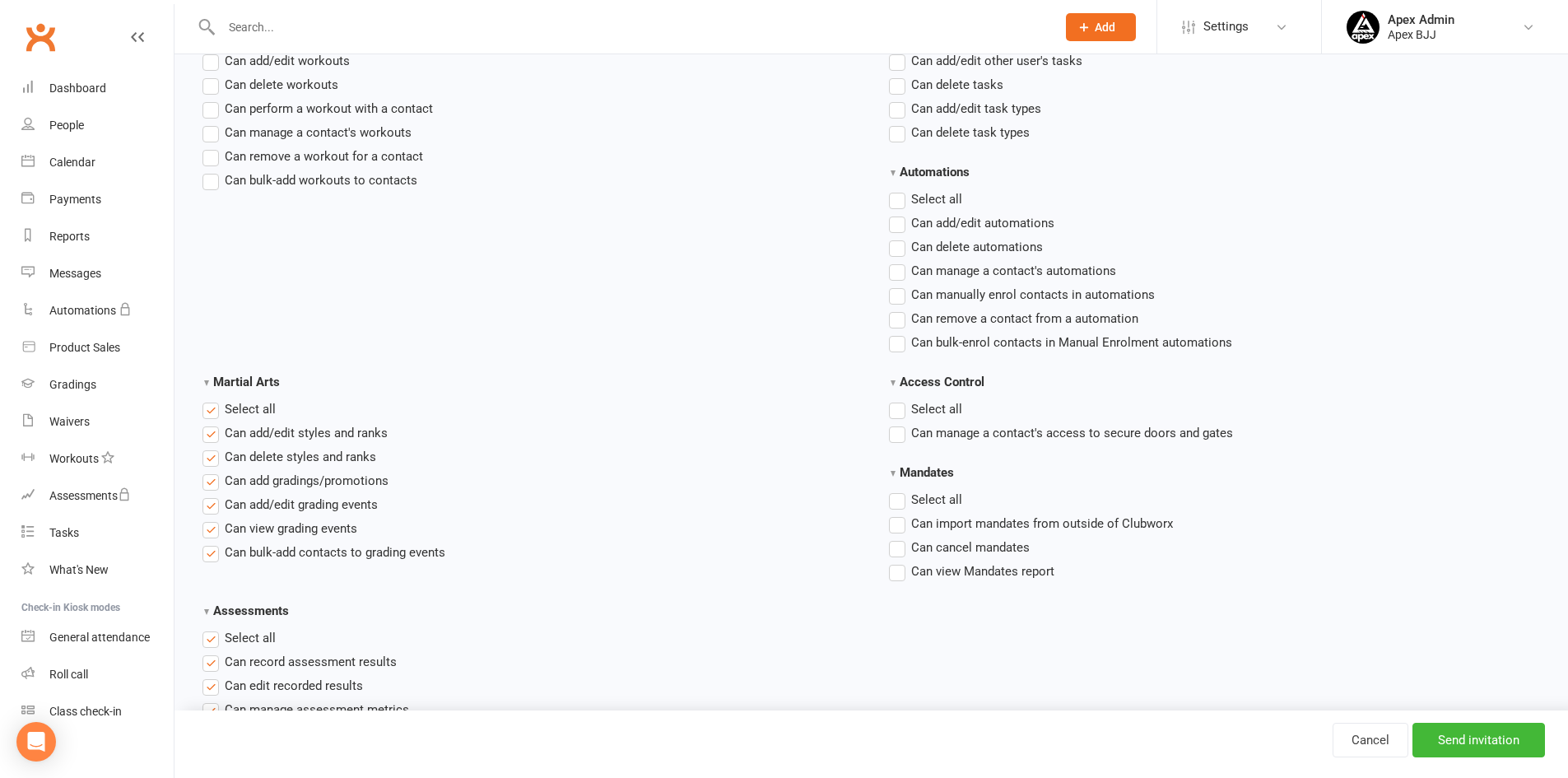
click at [207, 399] on input "Martial Arts" at bounding box center [208, 399] width 11 height 0
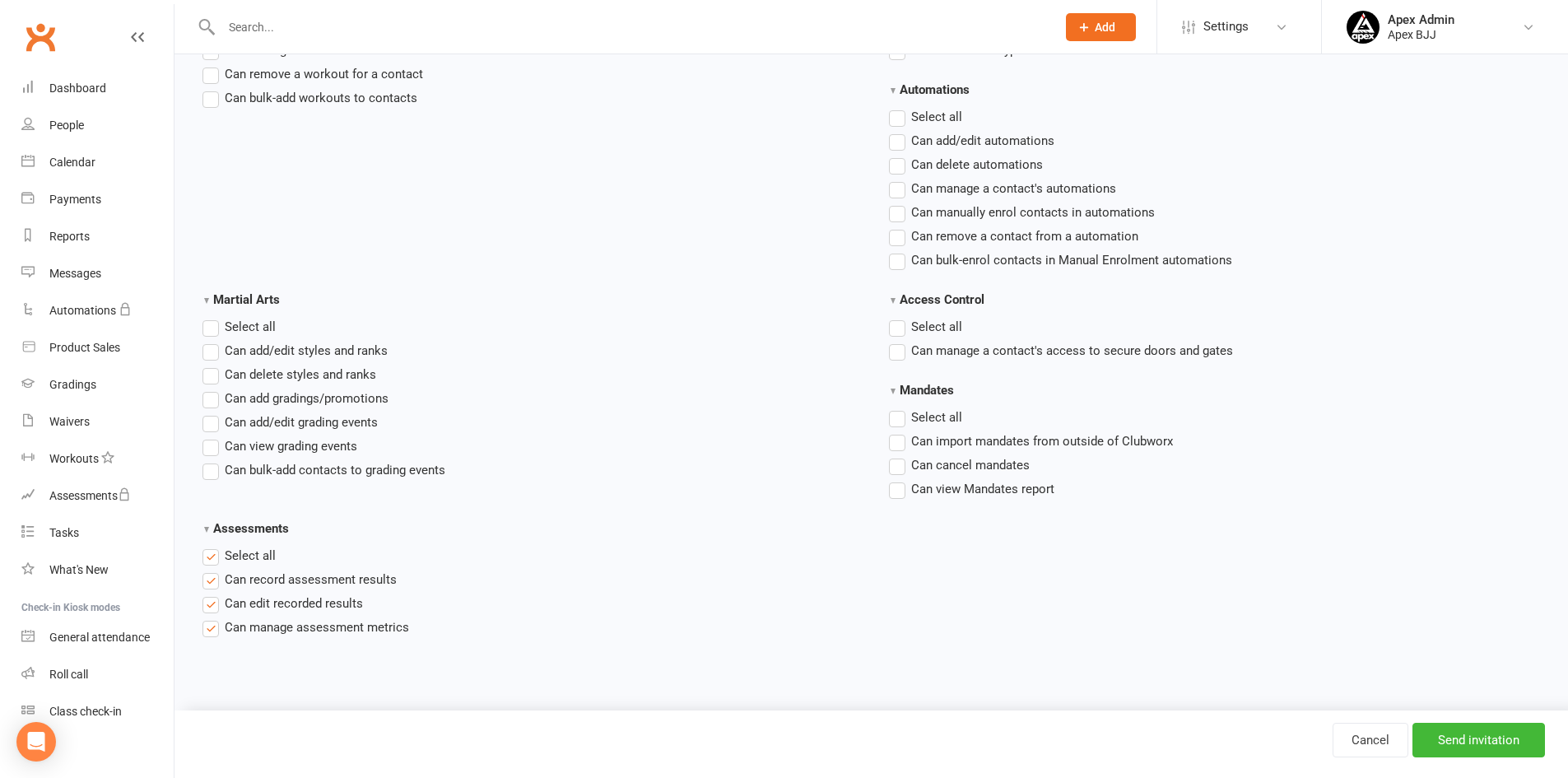
scroll to position [2320, 0]
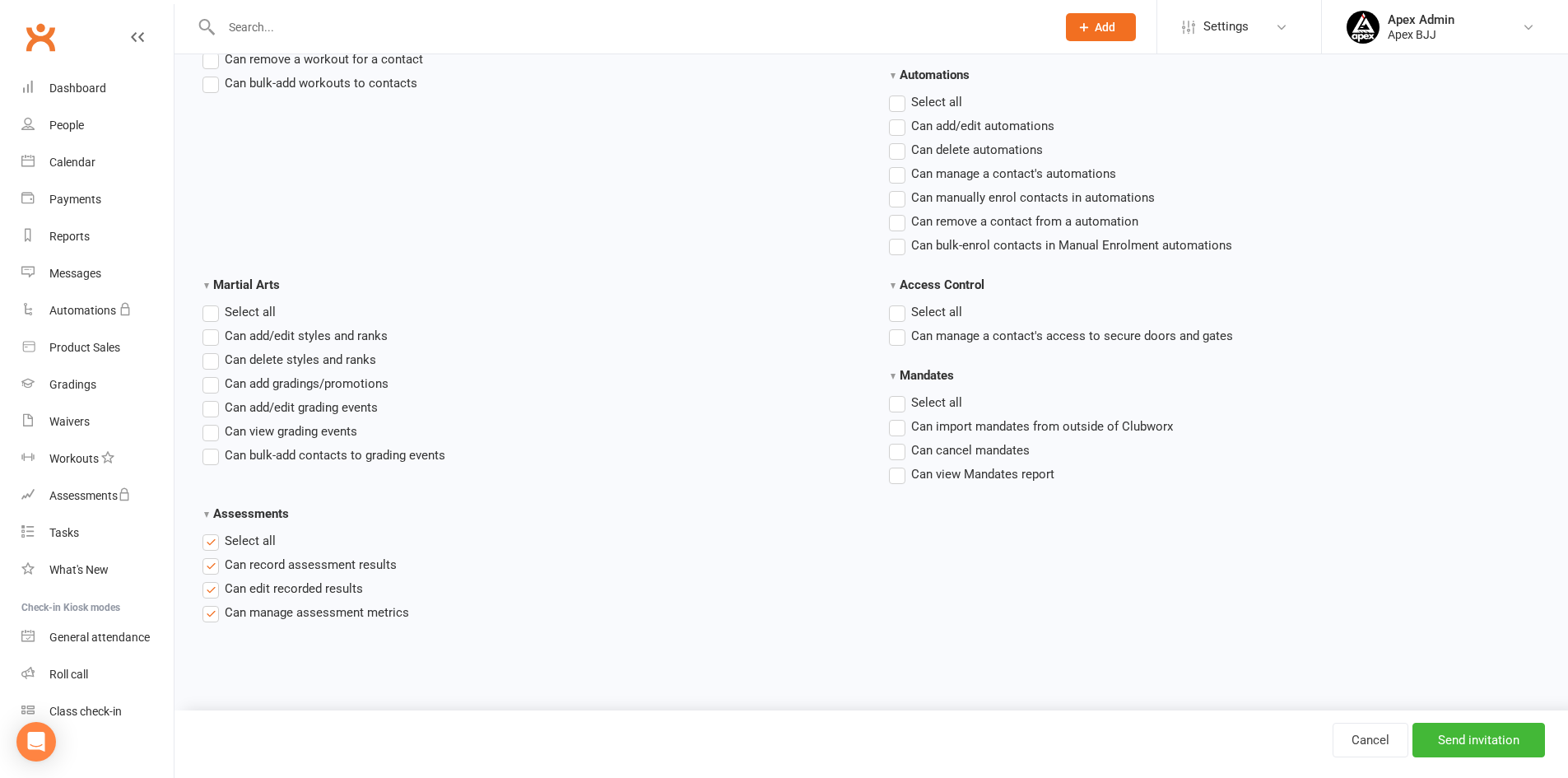
click at [212, 538] on label "Select all" at bounding box center [239, 541] width 73 height 19
click at [212, 531] on input "Assessments" at bounding box center [208, 531] width 11 height 0
click at [566, 471] on div "Martial Arts Select all Can add/edit styles and ranks Can delete styles and ran…" at bounding box center [528, 380] width 686 height 210
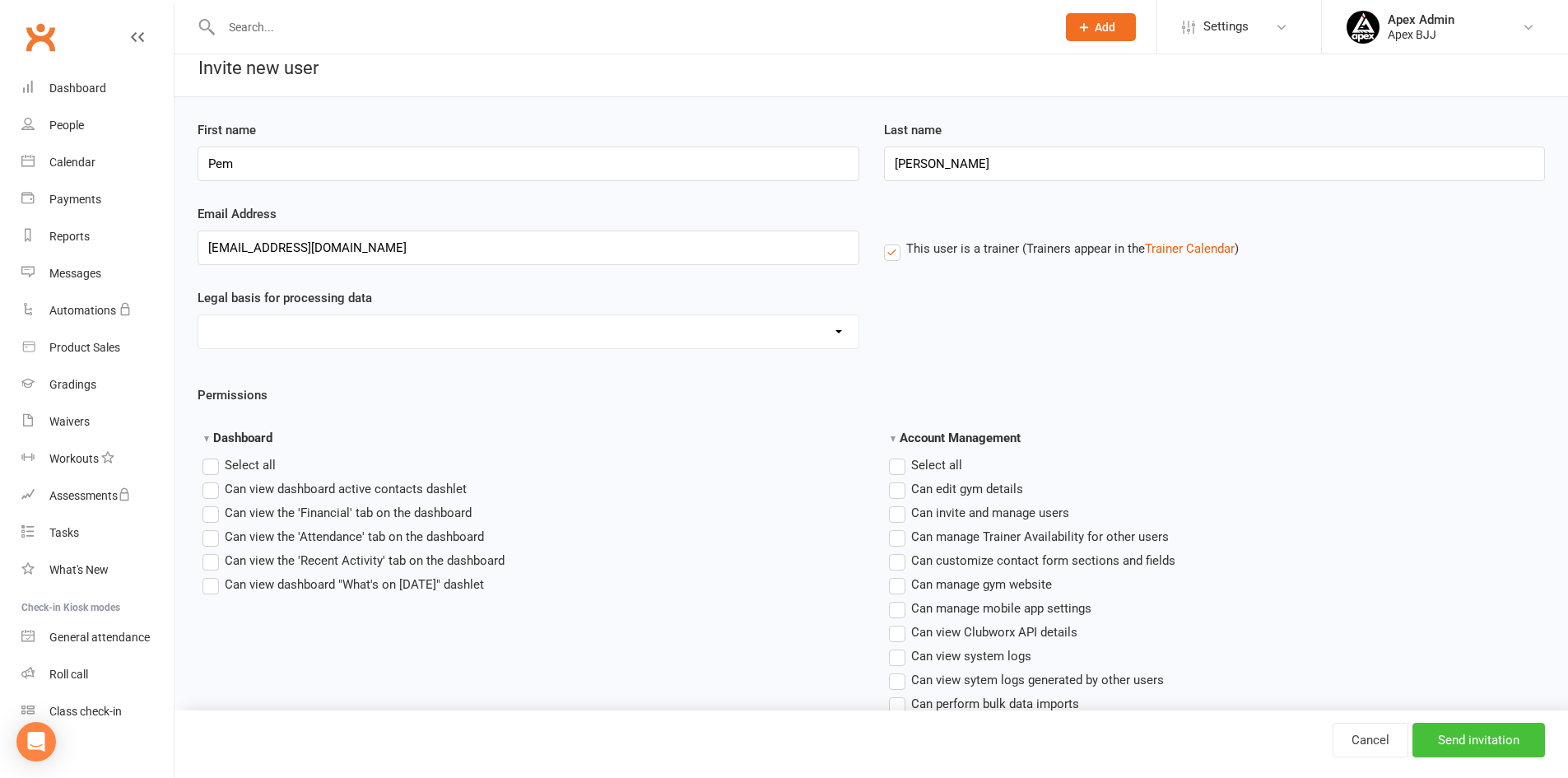
scroll to position [0, 0]
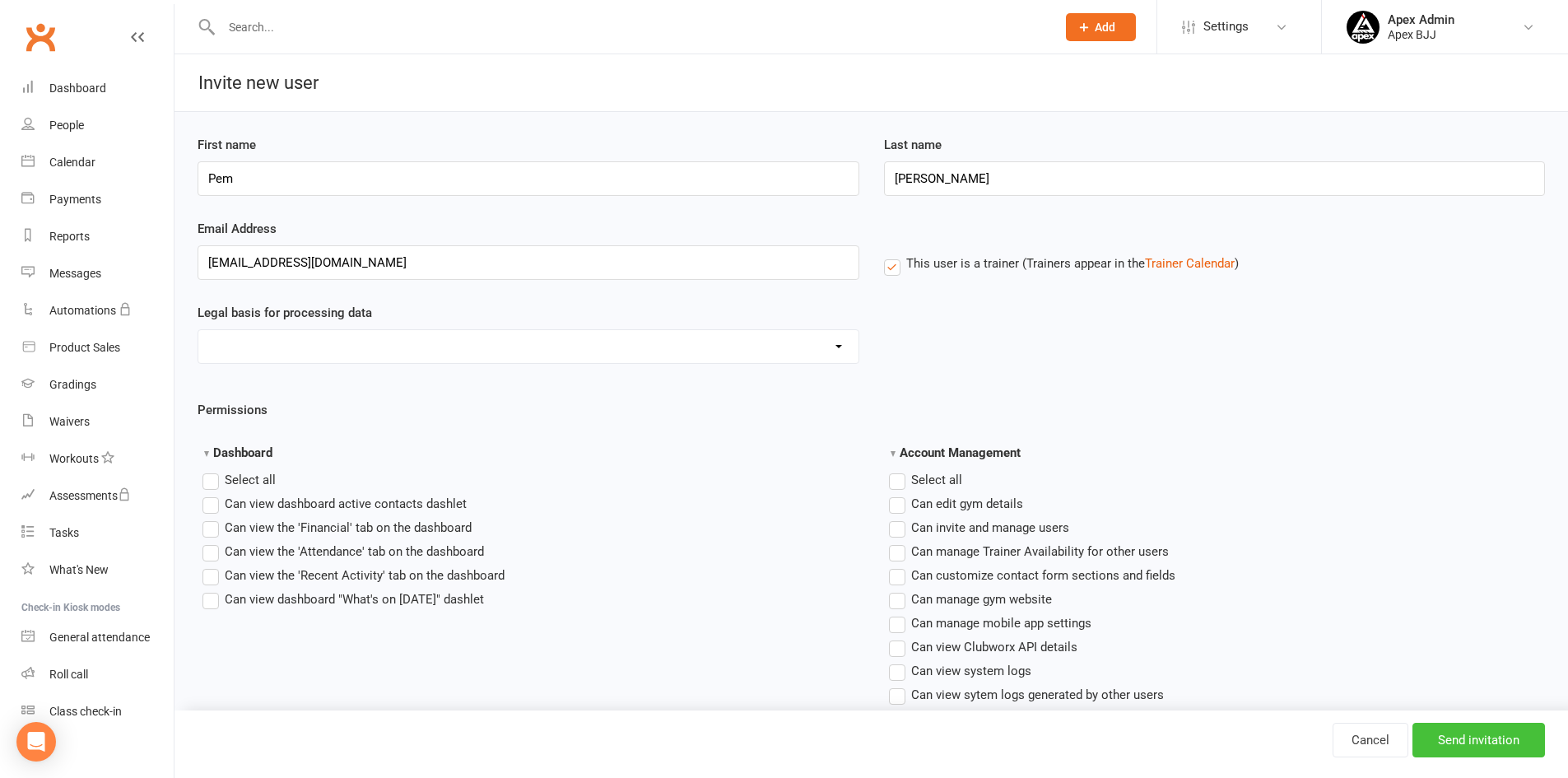
click at [1476, 742] on input "Send invitation" at bounding box center [1478, 739] width 132 height 34
click at [1184, 265] on link "Trainer Calendar" at bounding box center [1190, 263] width 90 height 15
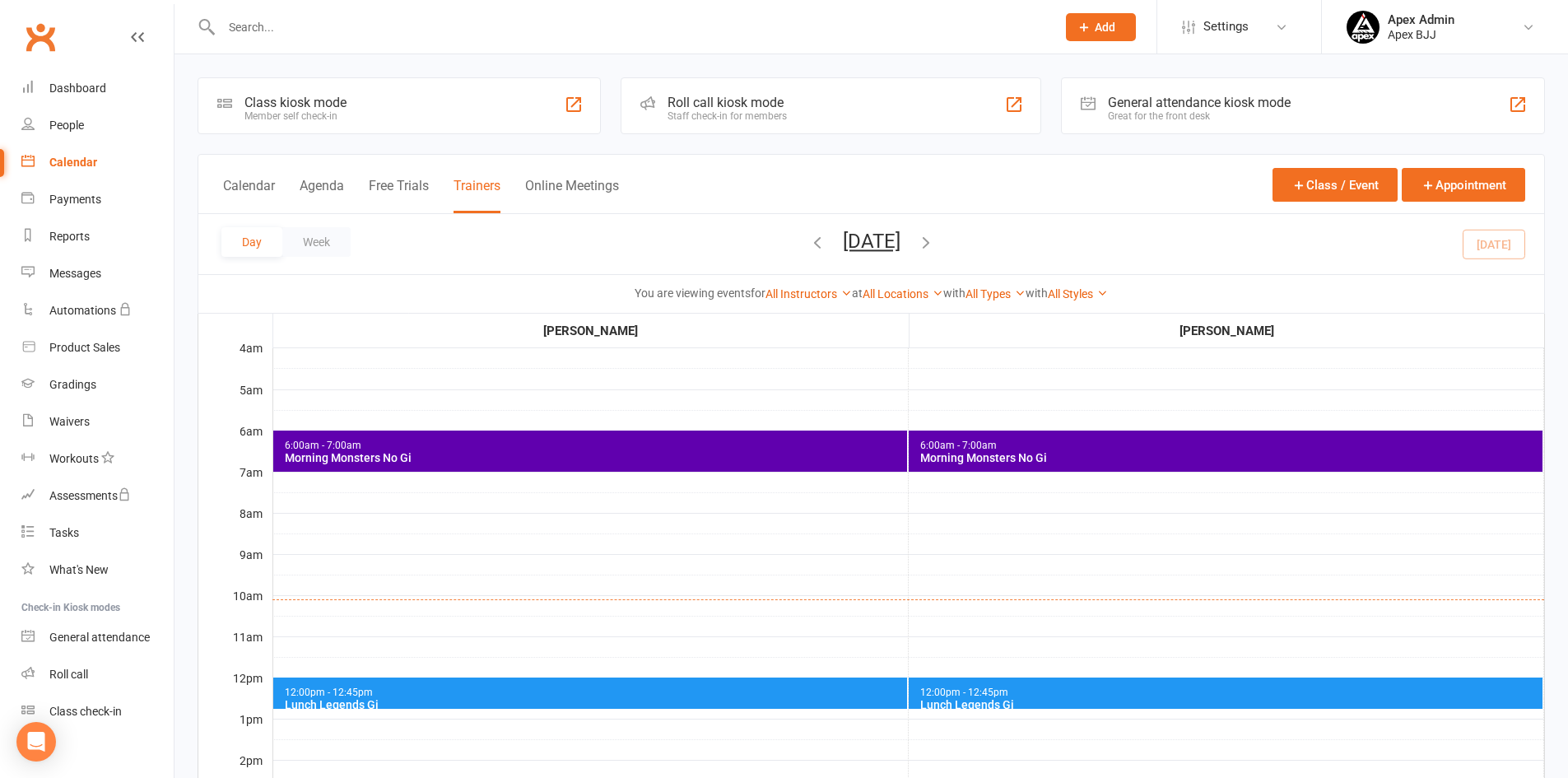
click at [486, 188] on button "Trainers" at bounding box center [477, 196] width 47 height 35
click at [840, 295] on icon at bounding box center [846, 293] width 11 height 11
click at [100, 86] on div "Dashboard" at bounding box center [78, 88] width 56 height 13
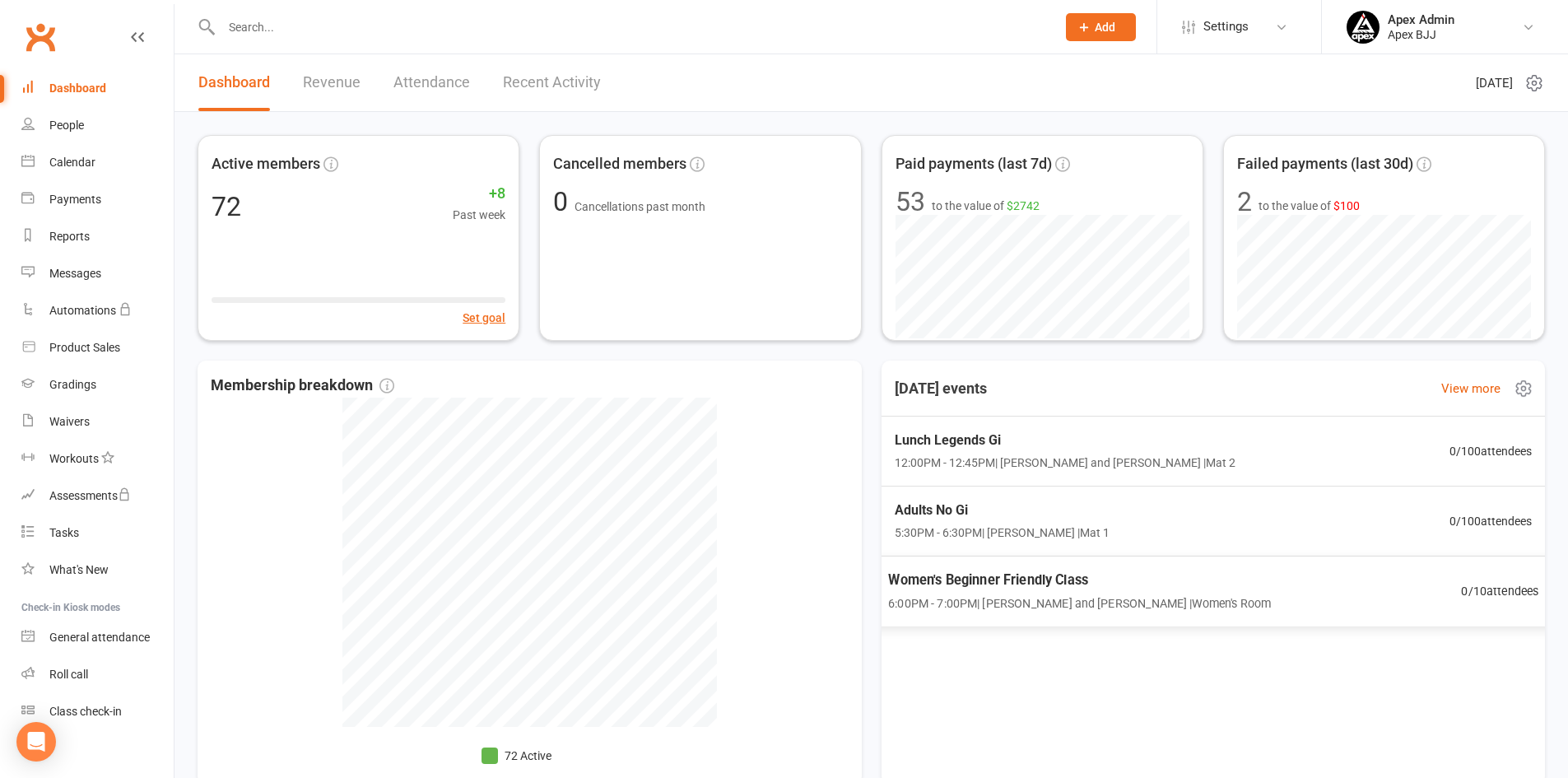
click at [1094, 611] on span "6:00PM - 7:00PM | [PERSON_NAME] and [PERSON_NAME] | Women's Room" at bounding box center [1079, 603] width 382 height 19
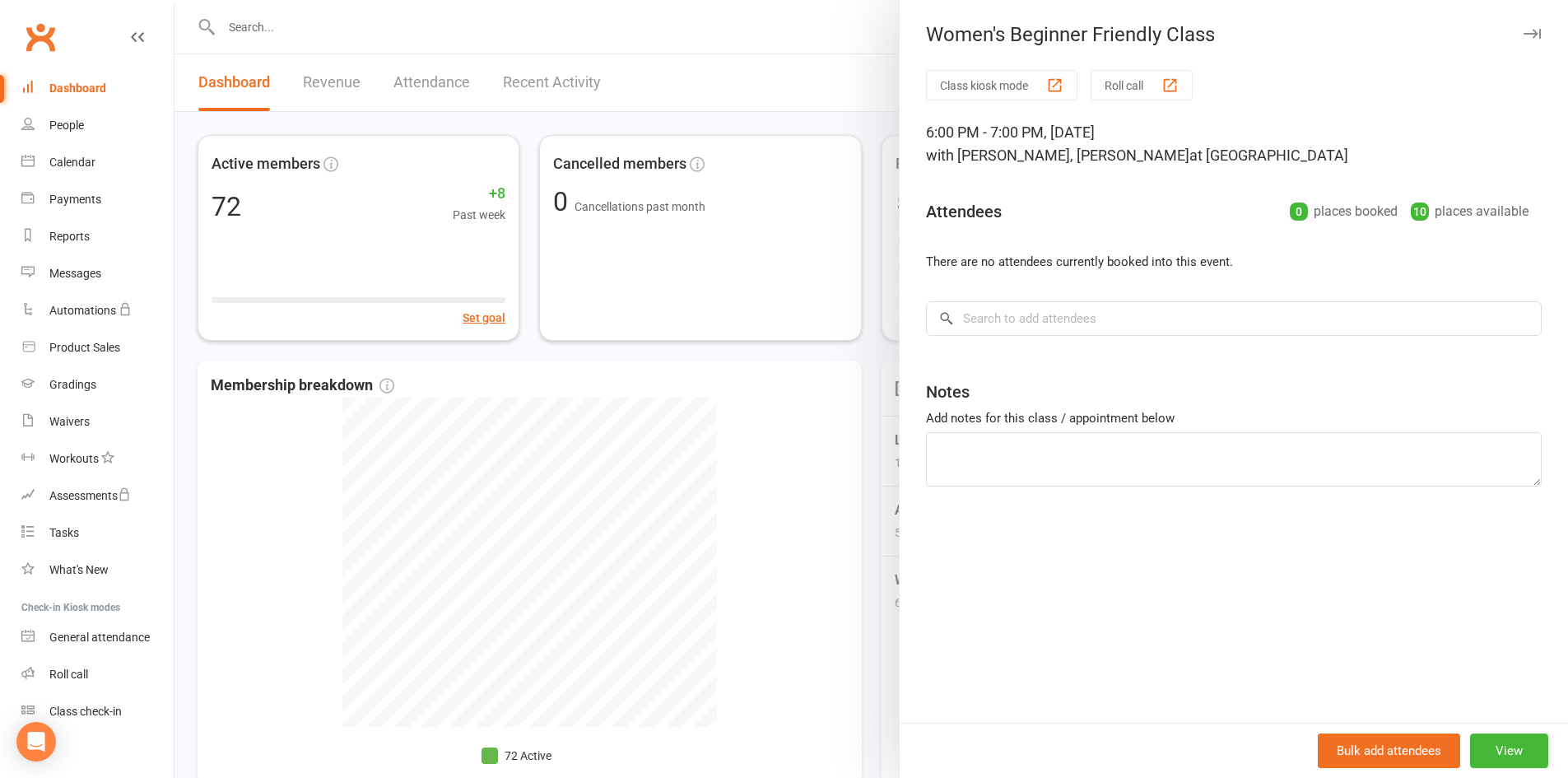
click at [1062, 155] on span "with [PERSON_NAME], [PERSON_NAME]" at bounding box center [1057, 155] width 263 height 18
click at [831, 61] on div at bounding box center [871, 389] width 1394 height 778
